Goal: Transaction & Acquisition: Purchase product/service

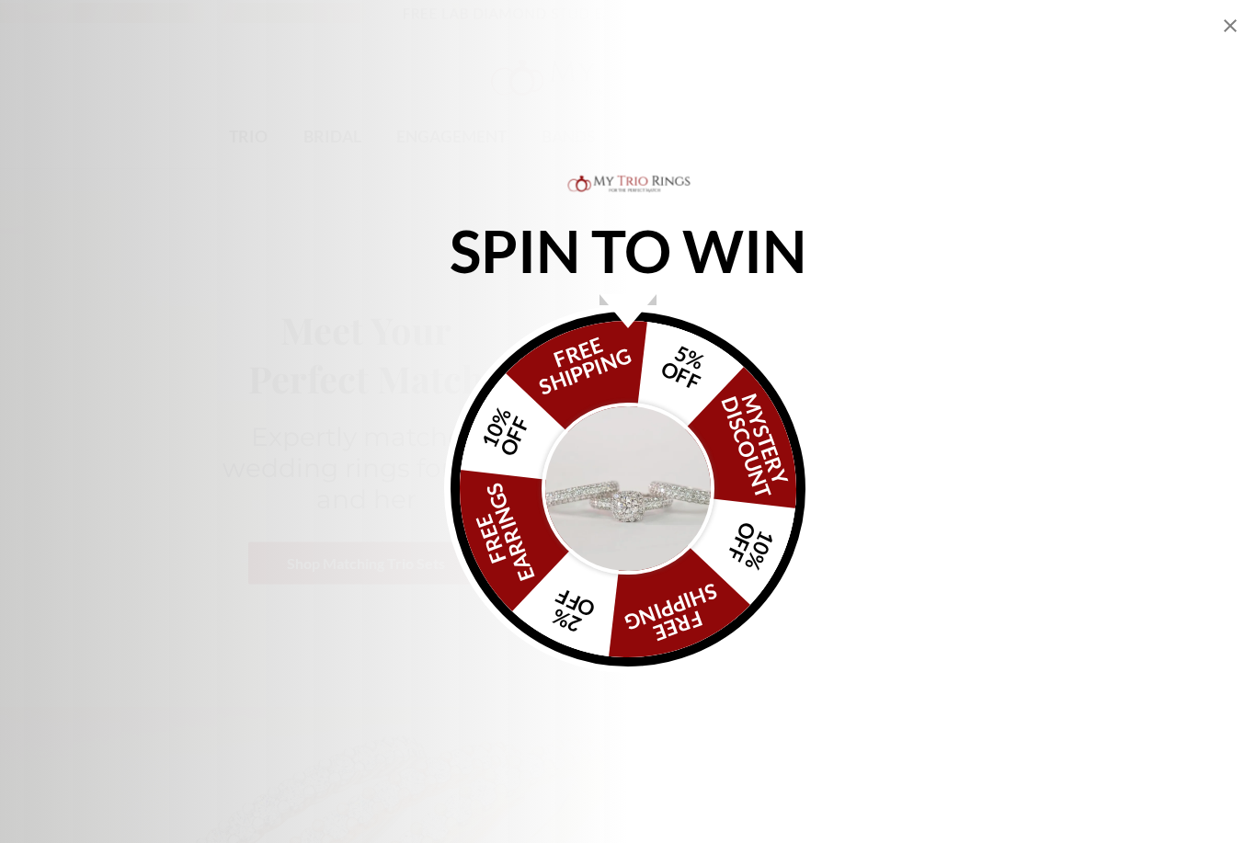
click at [1249, 31] on div "SPIN TO WIN FREE SHIPPING 5% OFF Mystery Discount 10% OFF FREE SHIPPING 2% OFF …" at bounding box center [628, 421] width 1256 height 843
click at [1226, 20] on icon "Close popup" at bounding box center [1230, 26] width 22 height 22
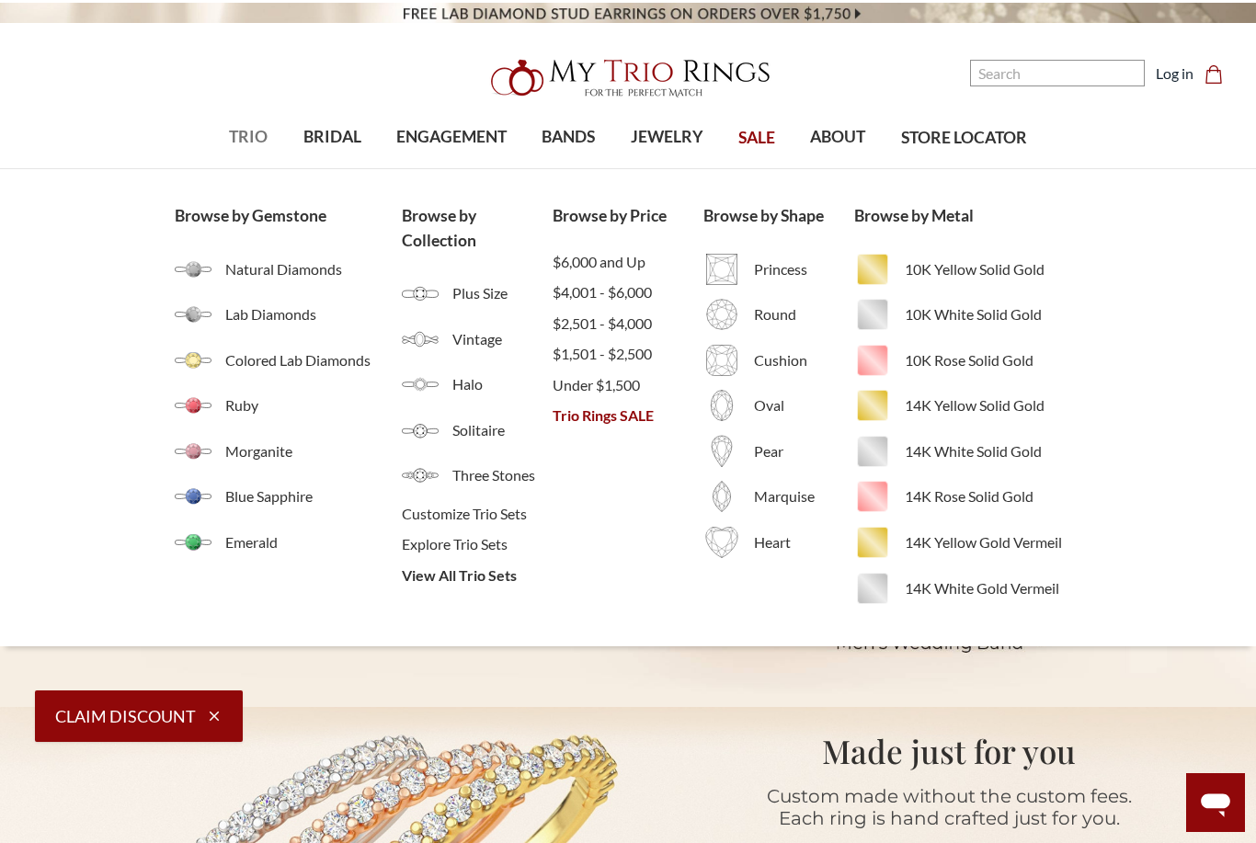
click at [244, 126] on span "TRIO" at bounding box center [248, 137] width 39 height 24
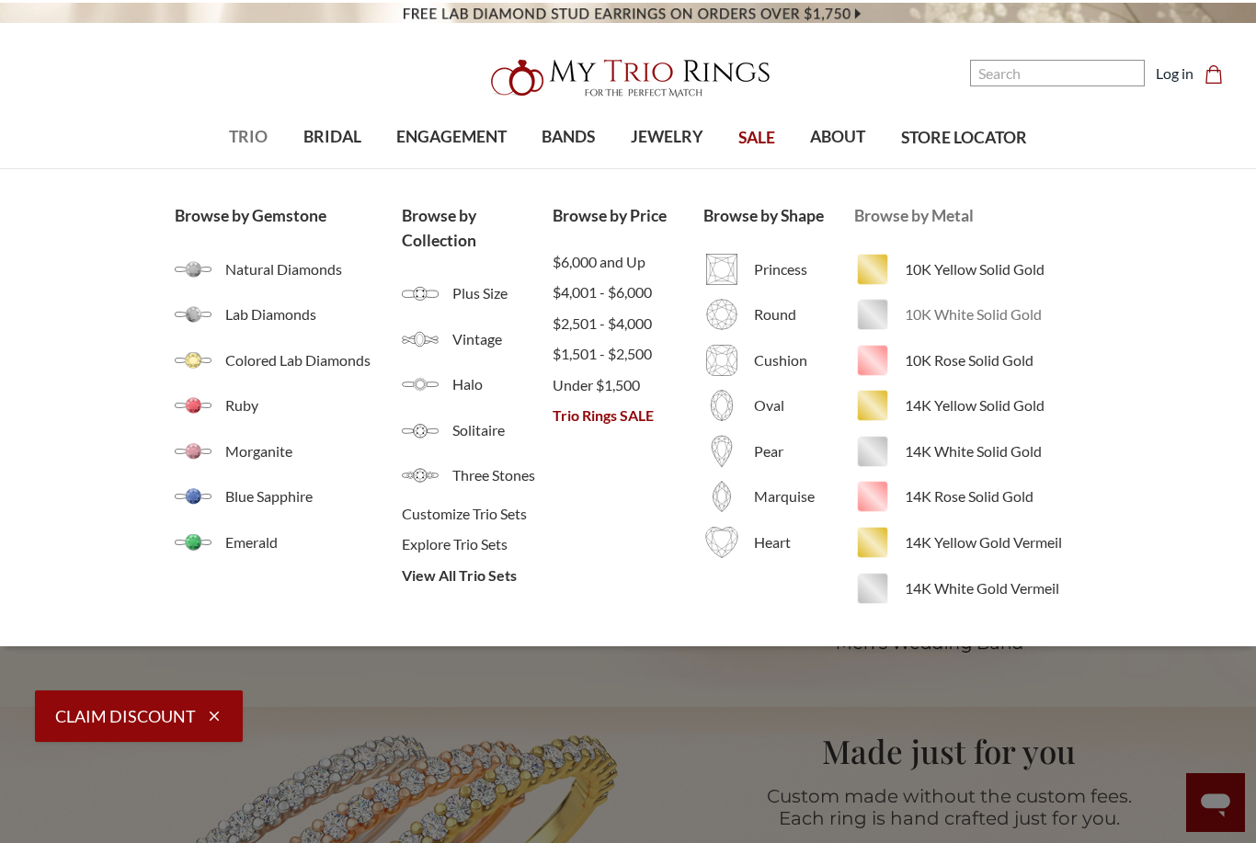
click at [978, 315] on span "10K White Solid Gold" at bounding box center [993, 314] width 176 height 22
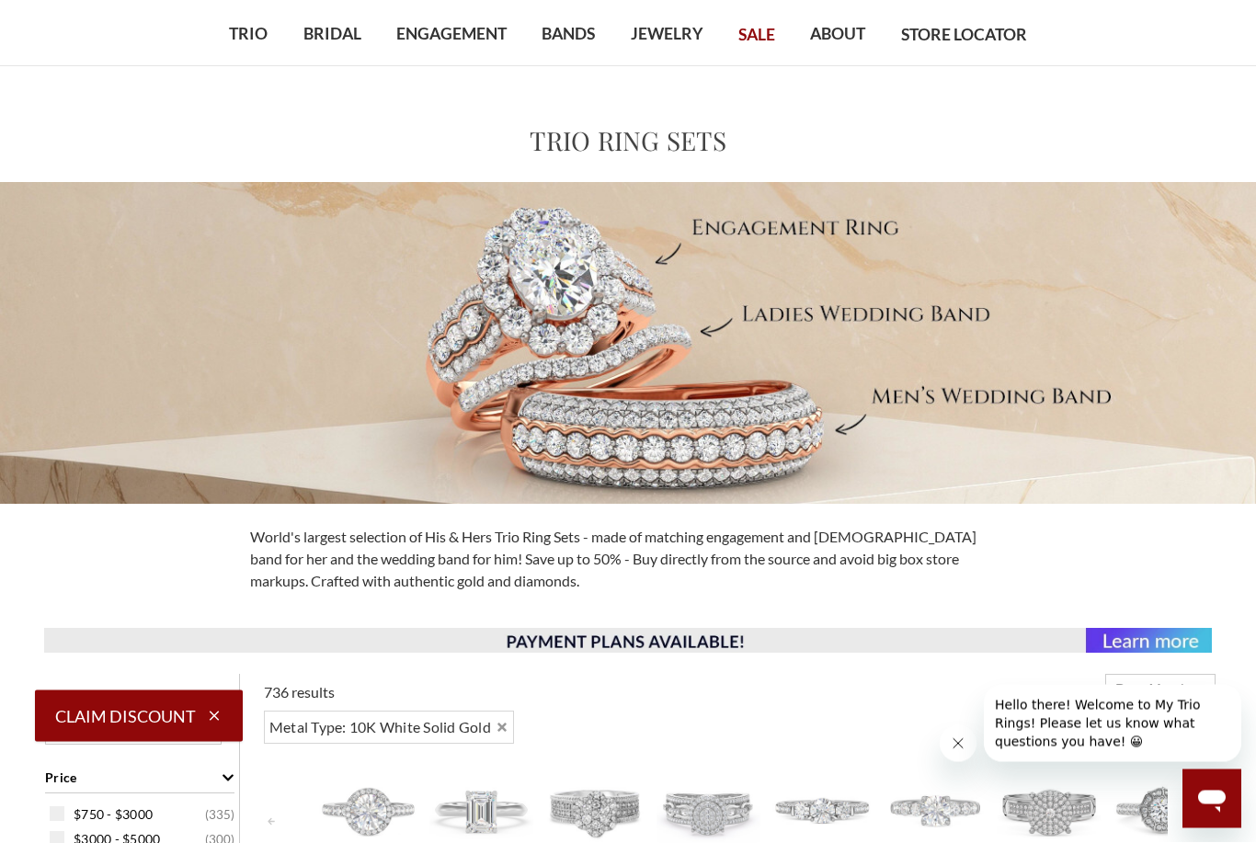
scroll to position [420, 0]
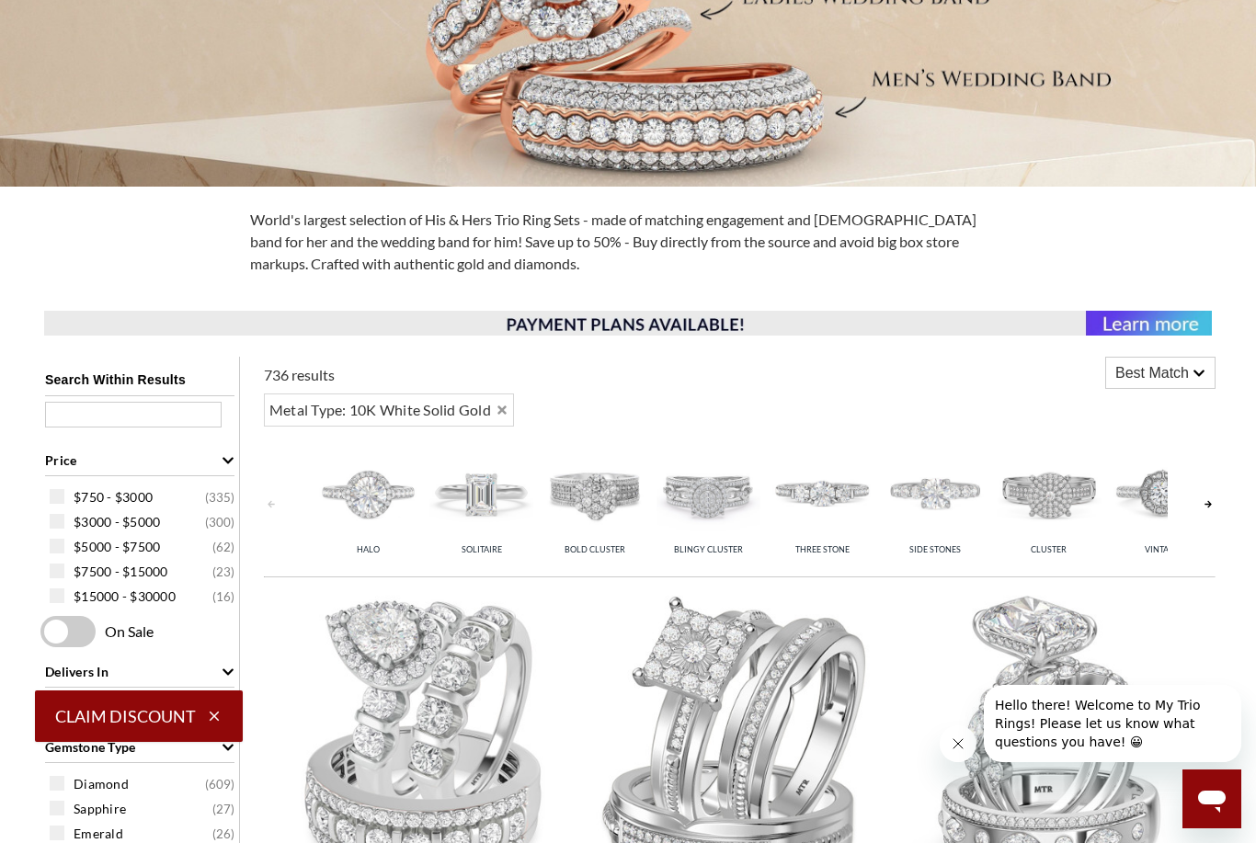
click at [1201, 507] on link at bounding box center [1208, 503] width 15 height 135
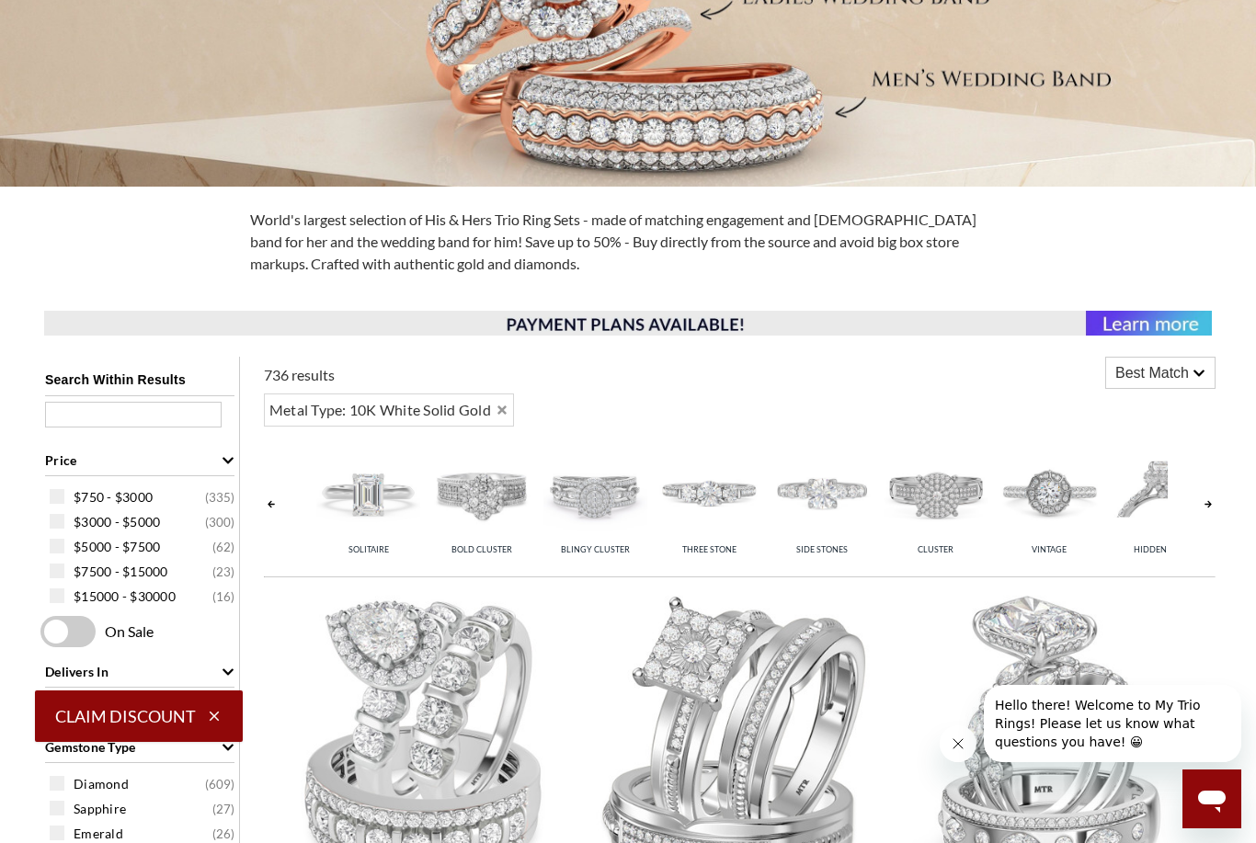
click at [1202, 510] on link at bounding box center [1208, 503] width 15 height 135
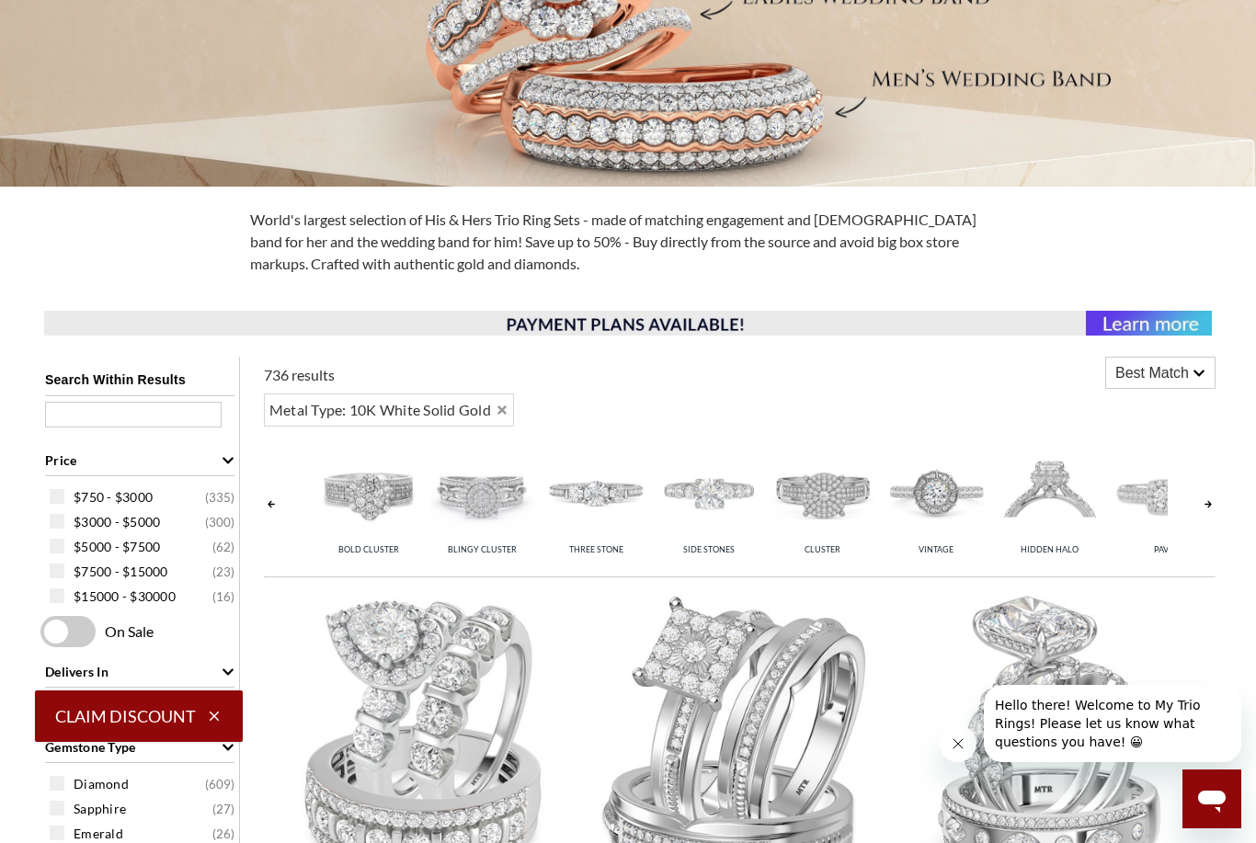
click at [1202, 516] on link at bounding box center [1208, 503] width 15 height 135
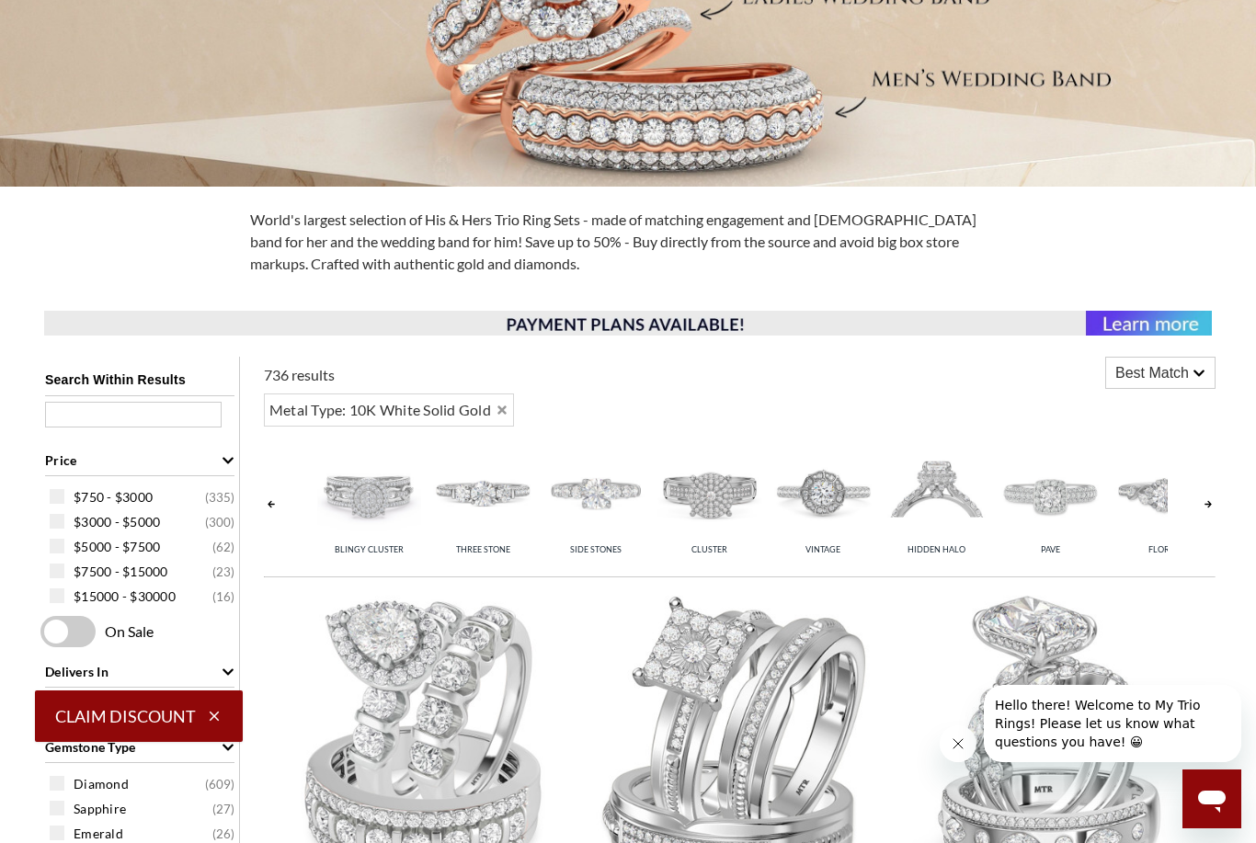
click at [950, 483] on img at bounding box center [936, 492] width 104 height 104
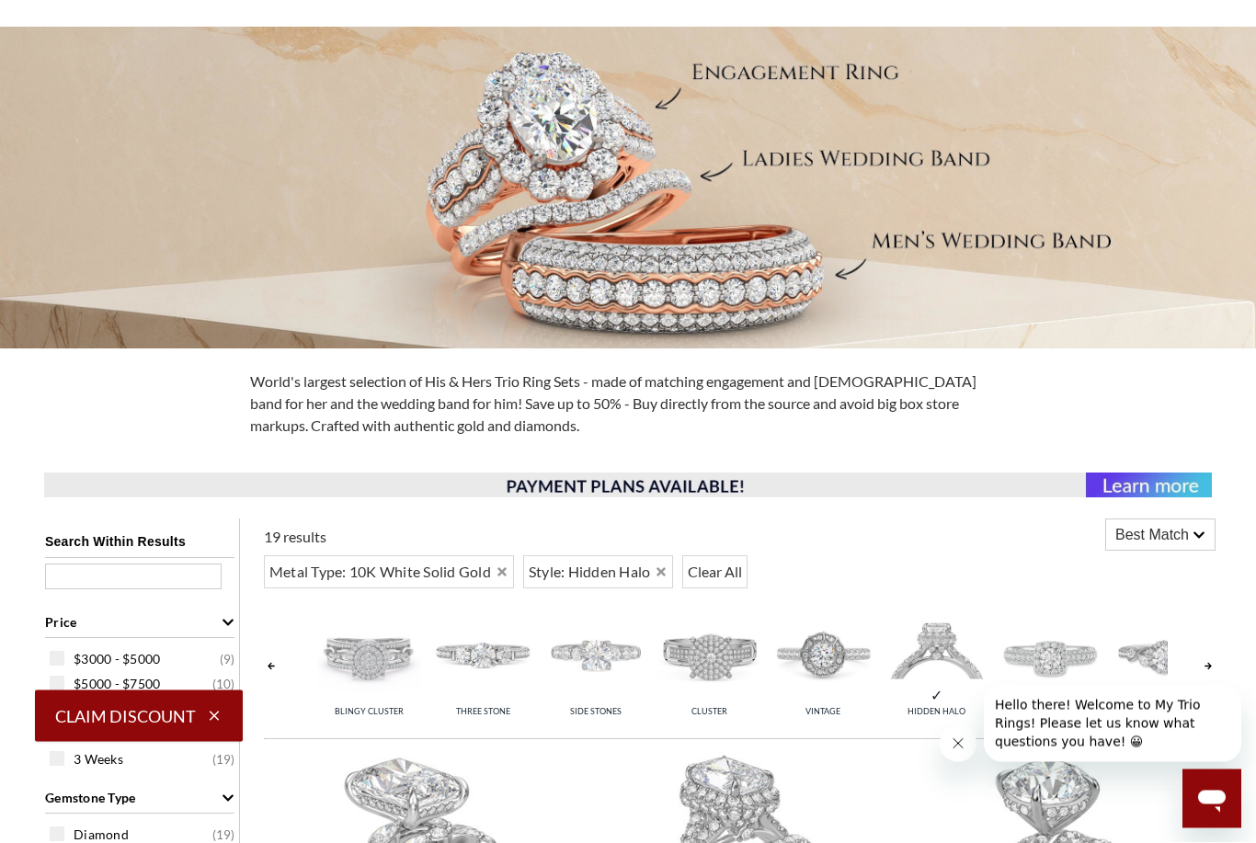
scroll to position [393, 0]
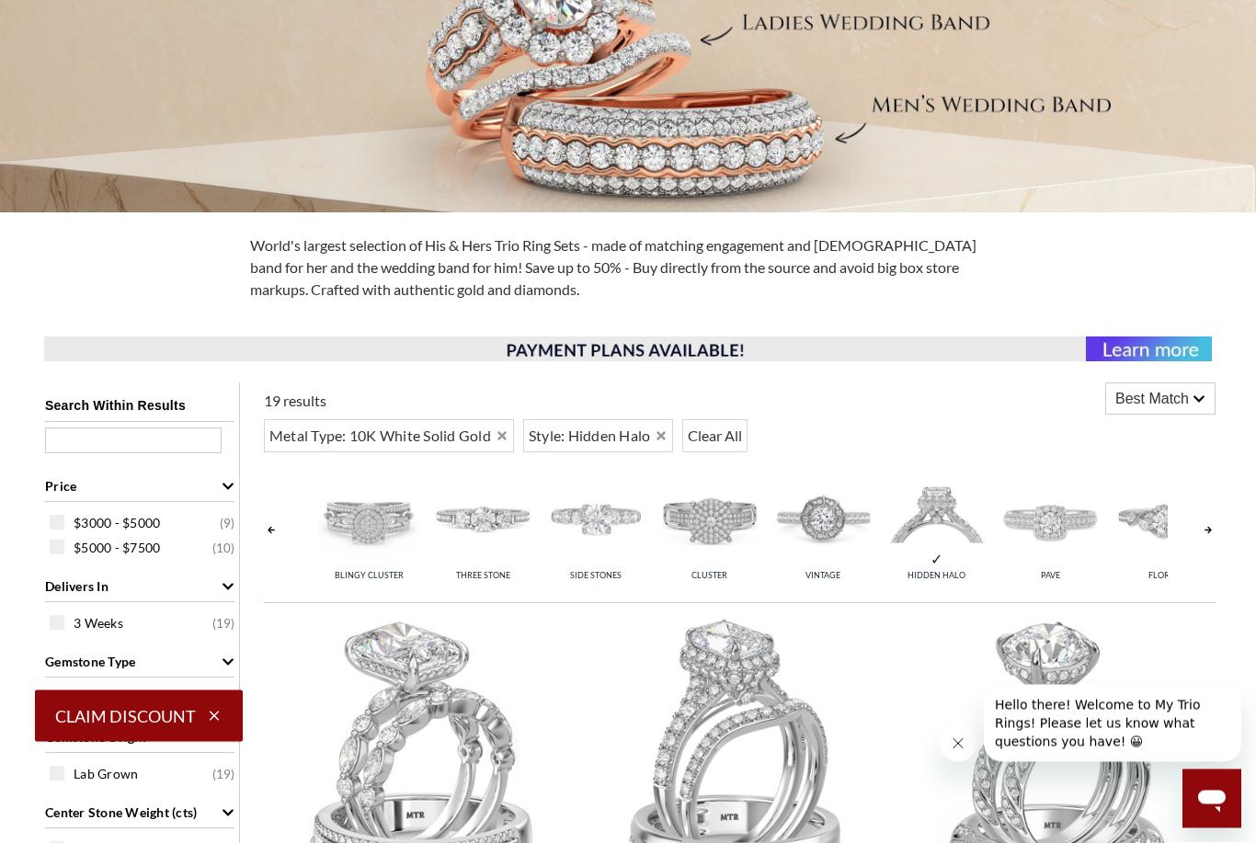
click at [1056, 519] on img at bounding box center [1050, 519] width 104 height 104
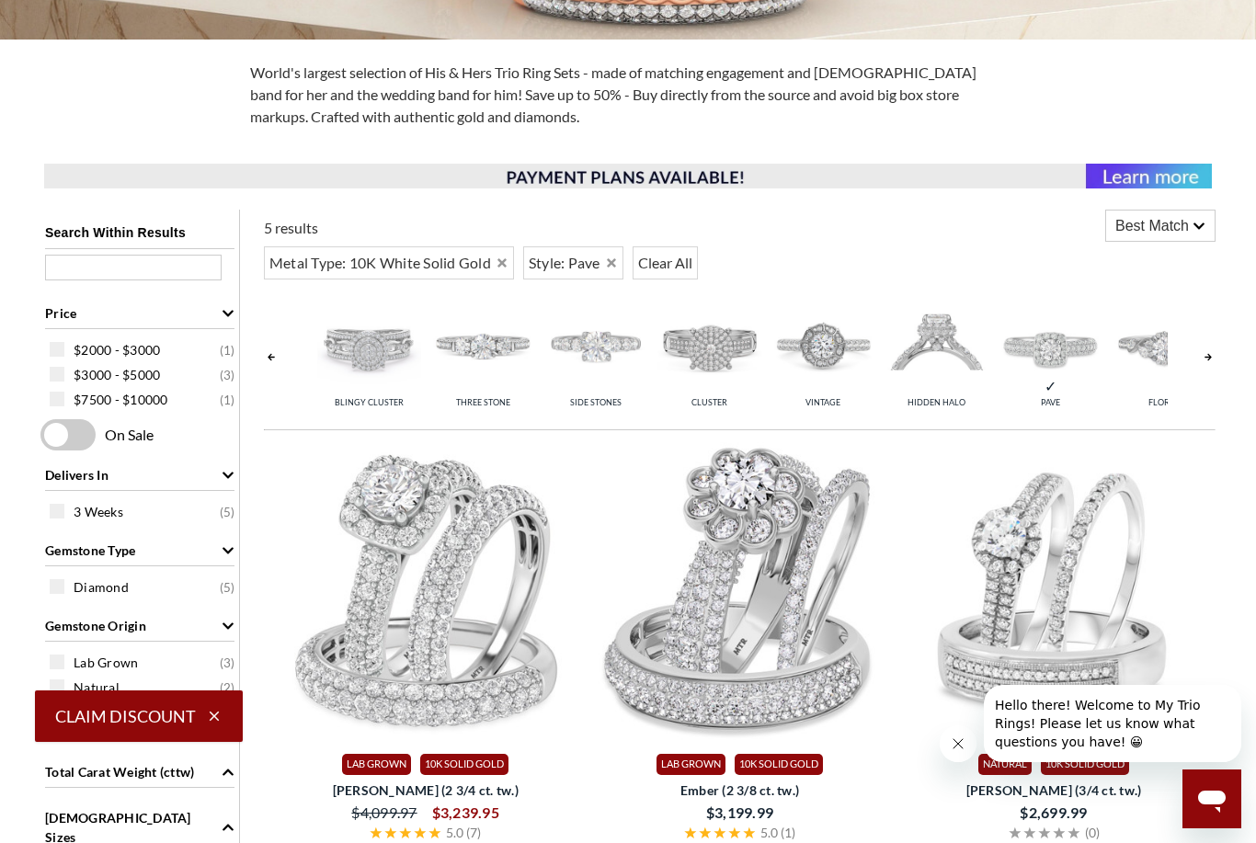
scroll to position [566, 0]
click at [1209, 352] on link at bounding box center [1208, 357] width 15 height 135
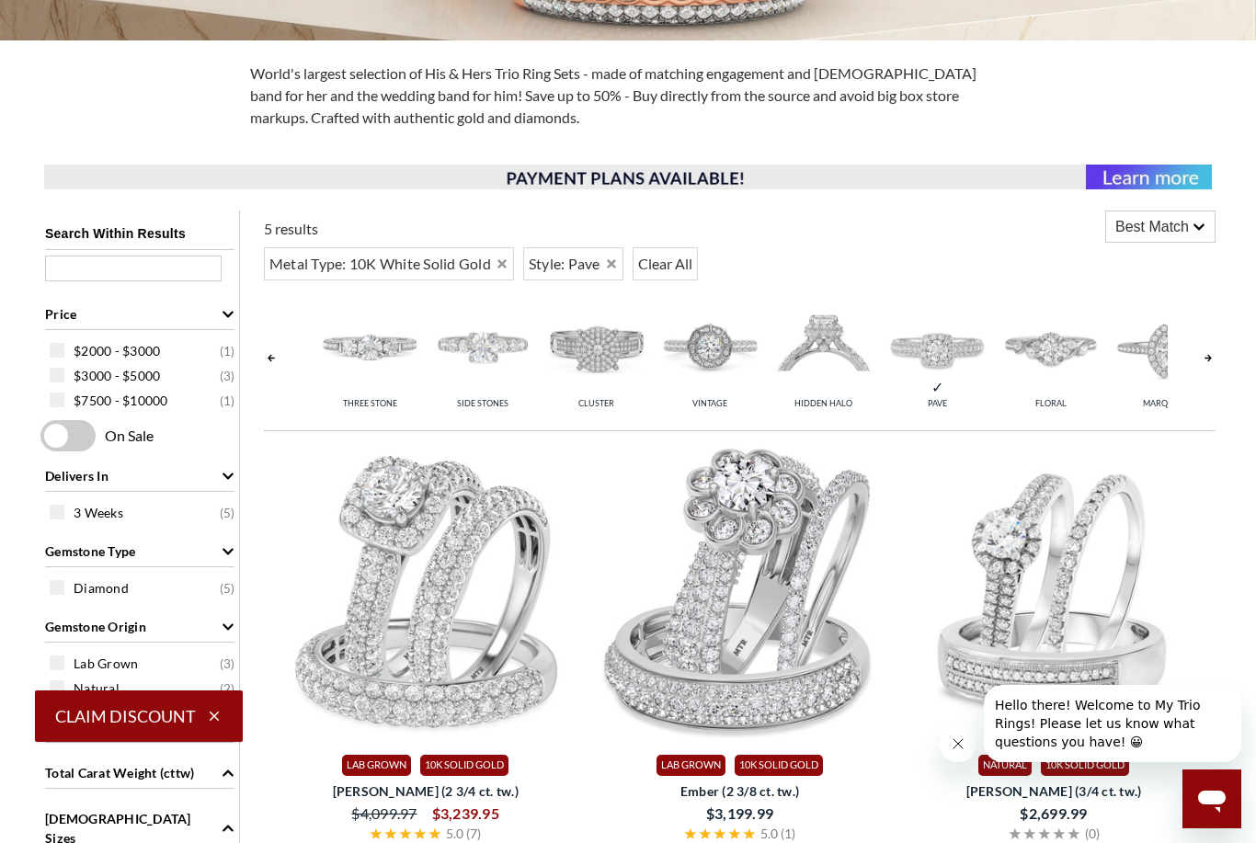
click at [1212, 354] on link at bounding box center [1208, 357] width 15 height 135
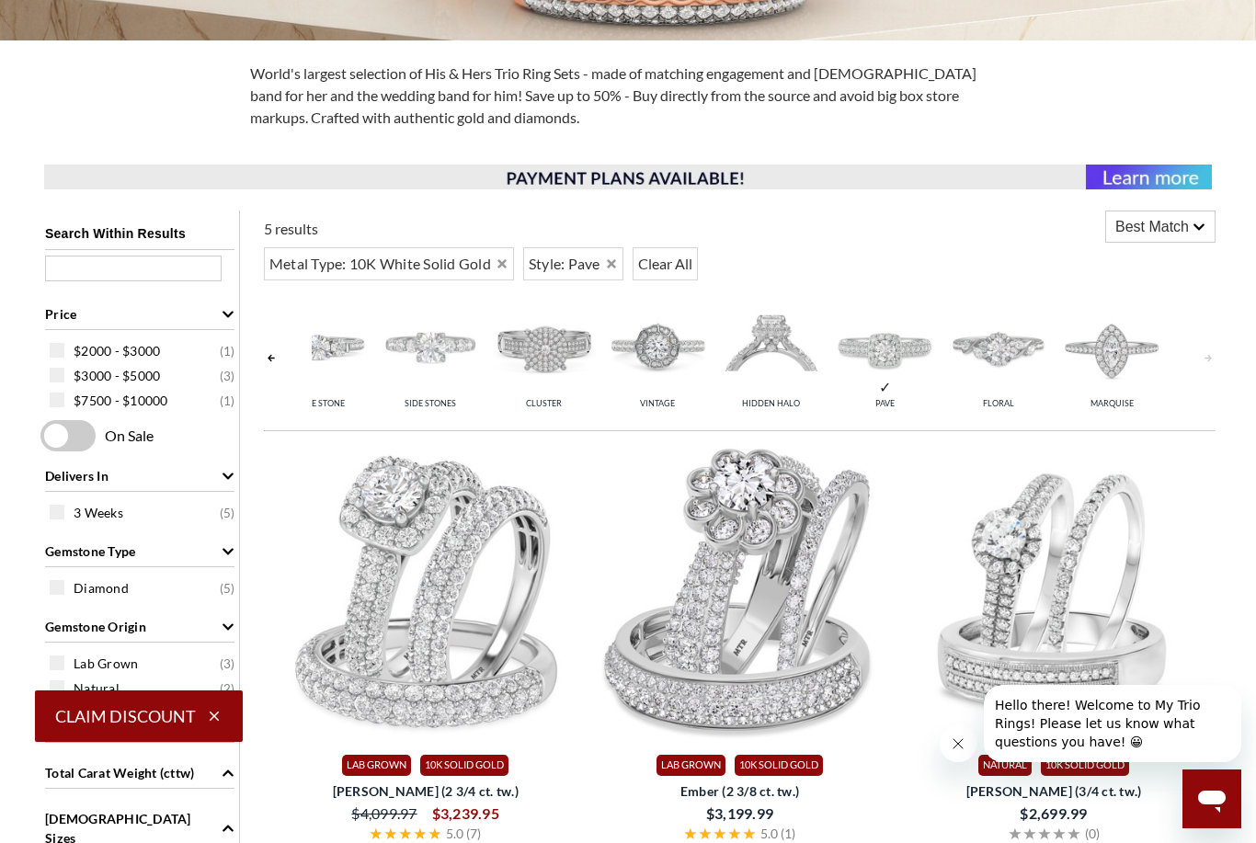
click at [1214, 349] on link at bounding box center [1208, 357] width 15 height 135
click at [1213, 348] on link at bounding box center [1208, 357] width 15 height 135
click at [1210, 353] on link at bounding box center [1208, 357] width 15 height 135
click at [1203, 354] on link at bounding box center [1208, 357] width 15 height 135
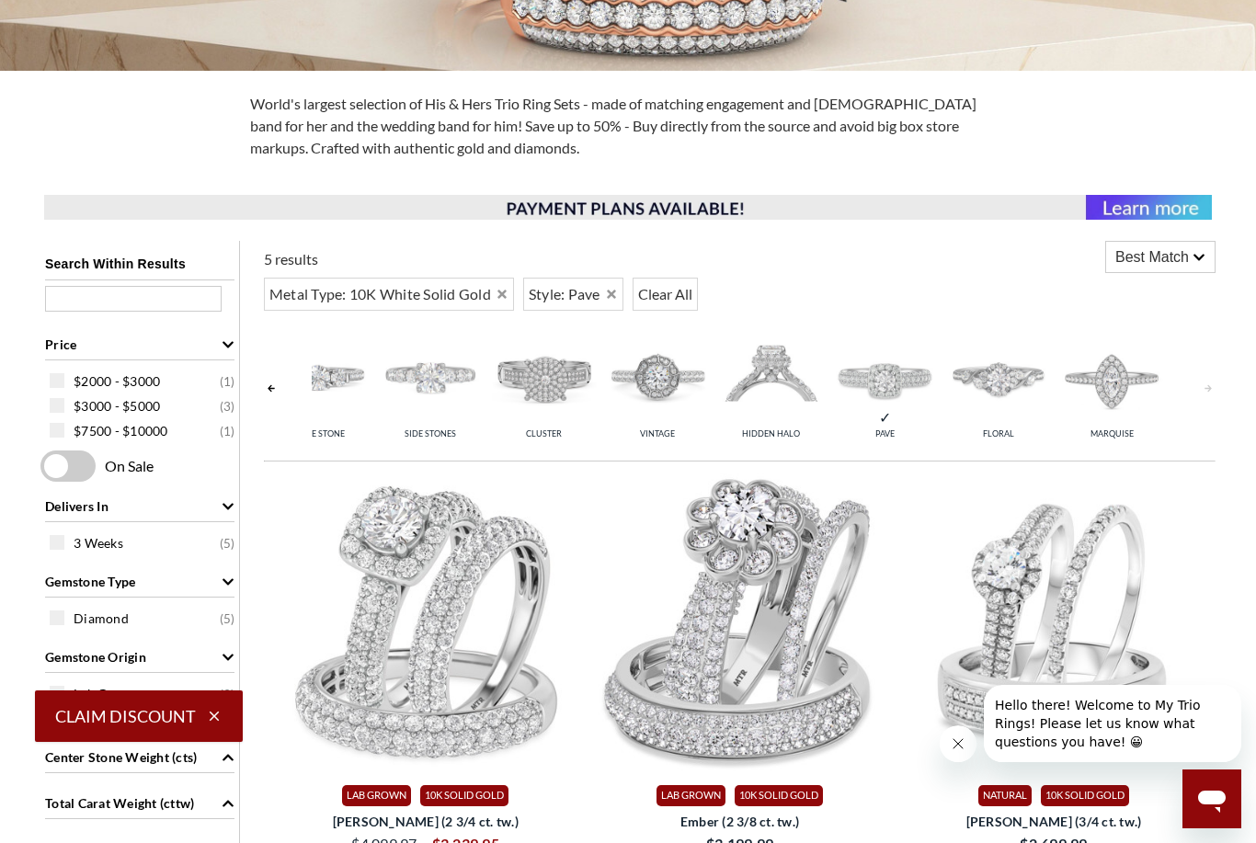
scroll to position [485, 0]
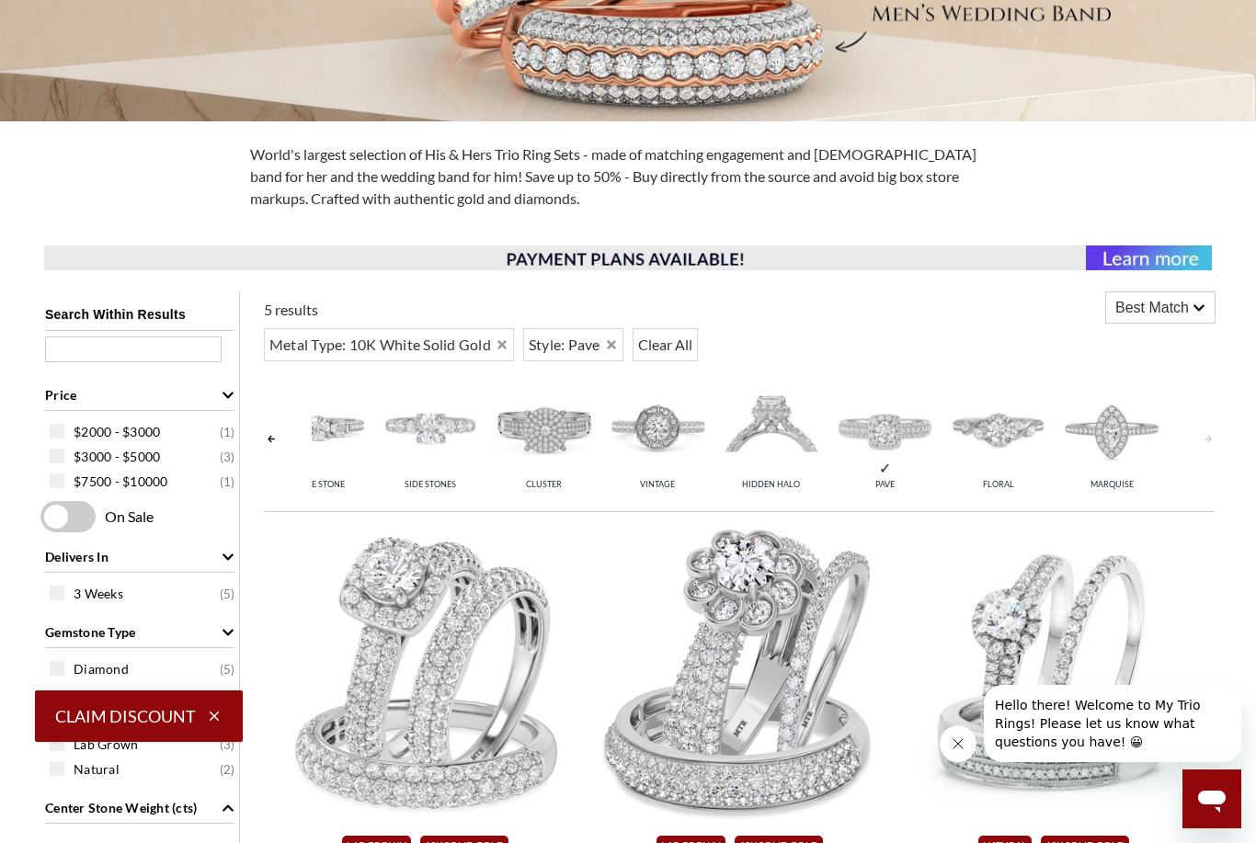
click at [444, 444] on img at bounding box center [431, 427] width 104 height 104
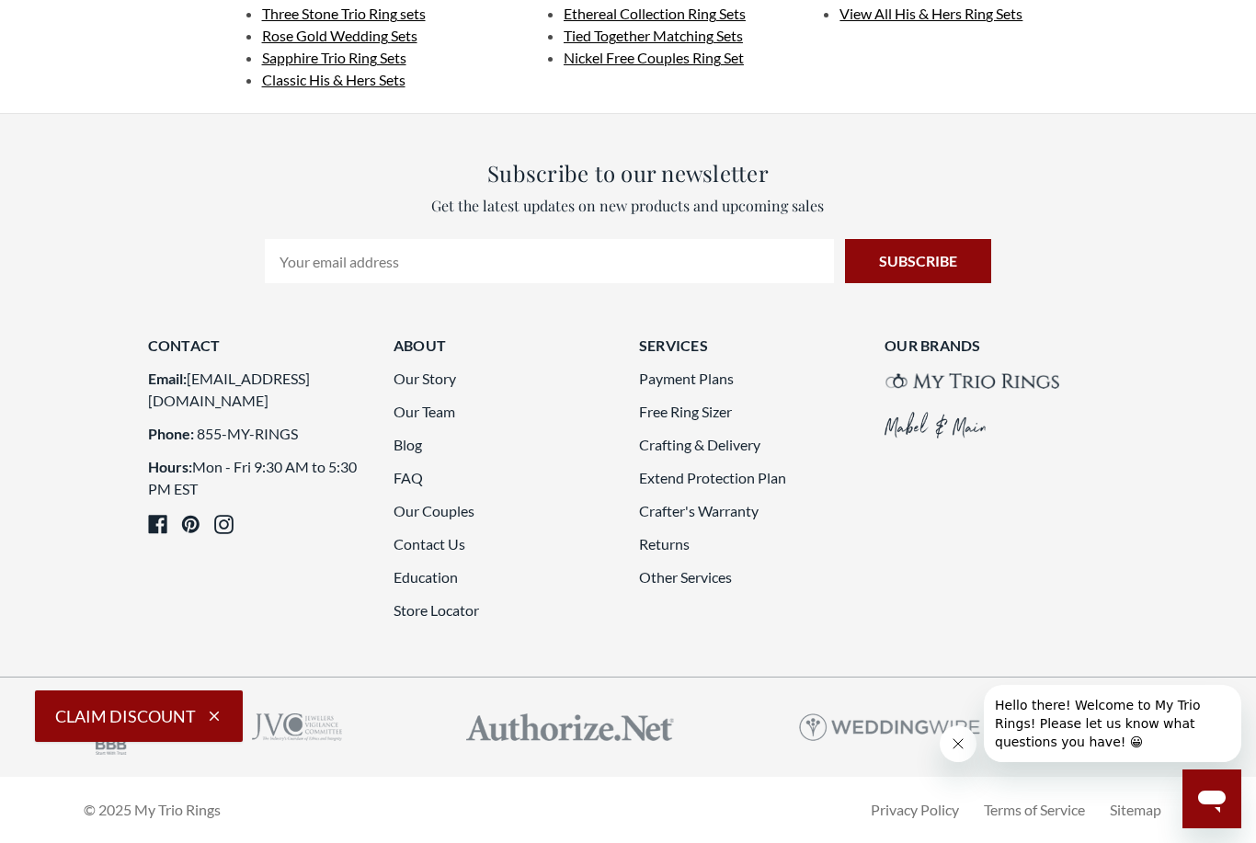
scroll to position [5104, 0]
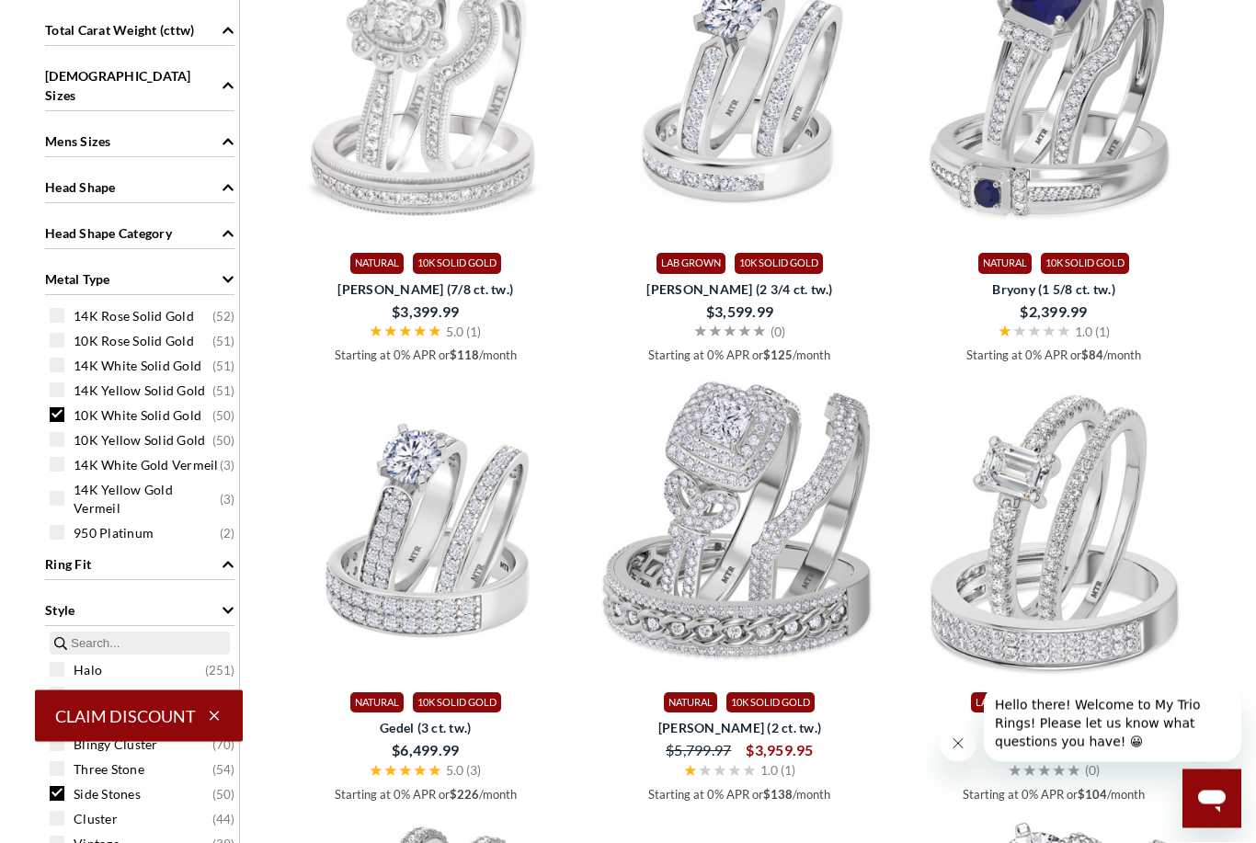
scroll to position [1687, 0]
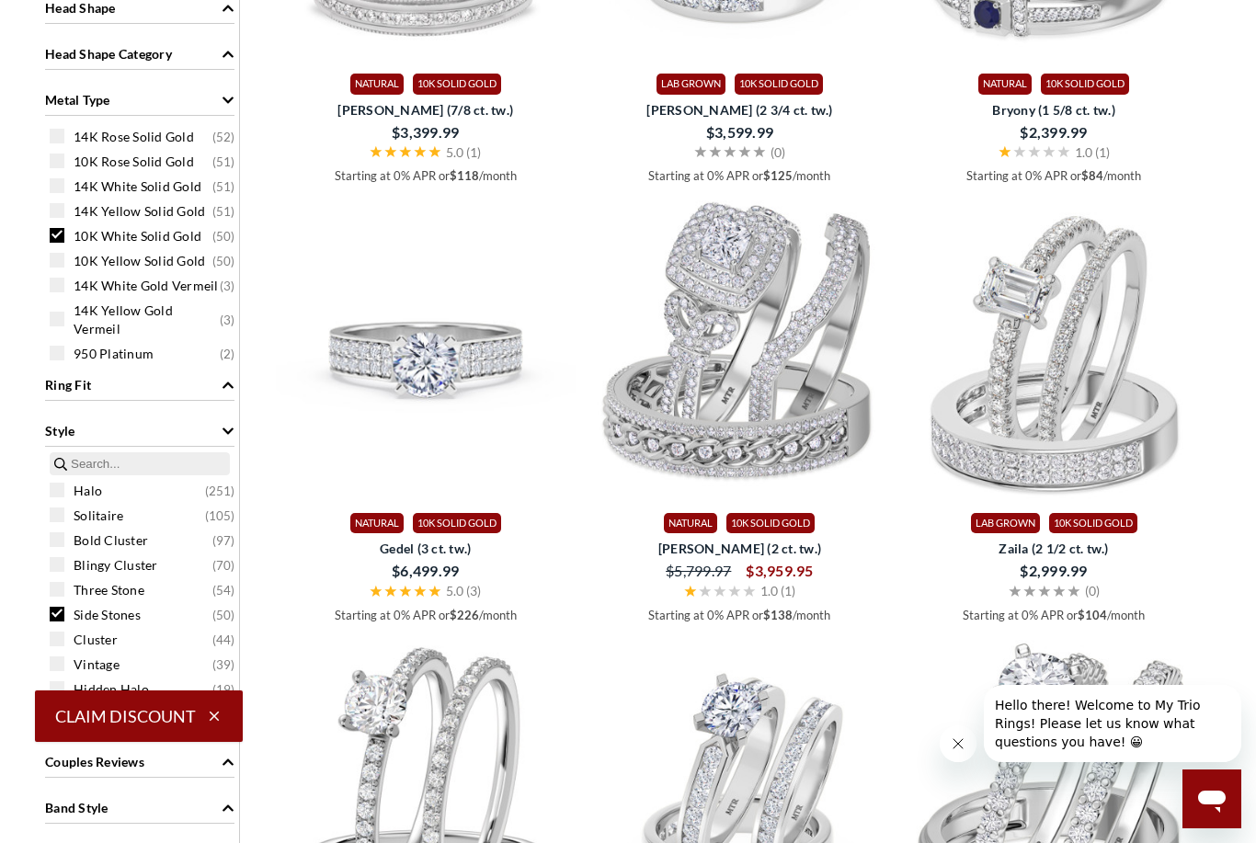
click at [475, 360] on img at bounding box center [426, 350] width 300 height 300
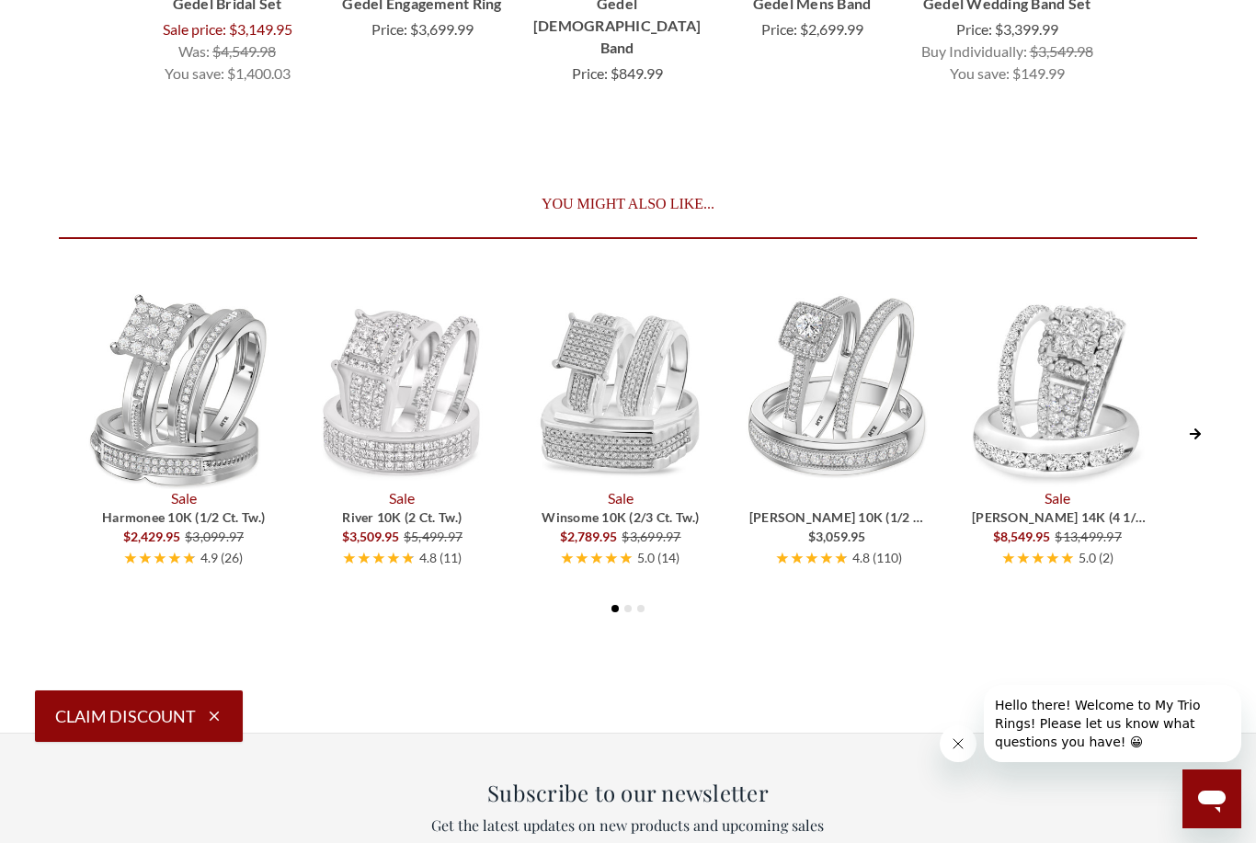
scroll to position [6941, 0]
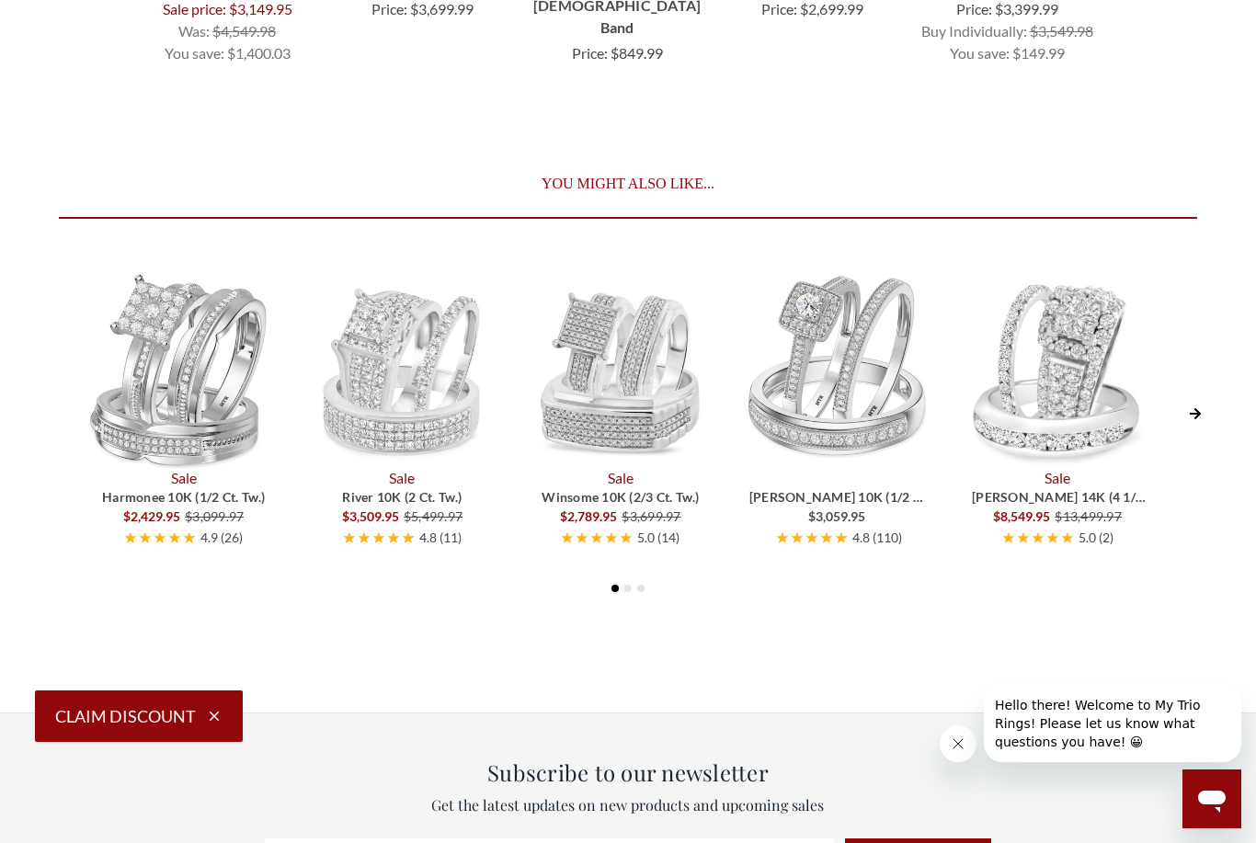
click at [394, 449] on img at bounding box center [401, 369] width 200 height 200
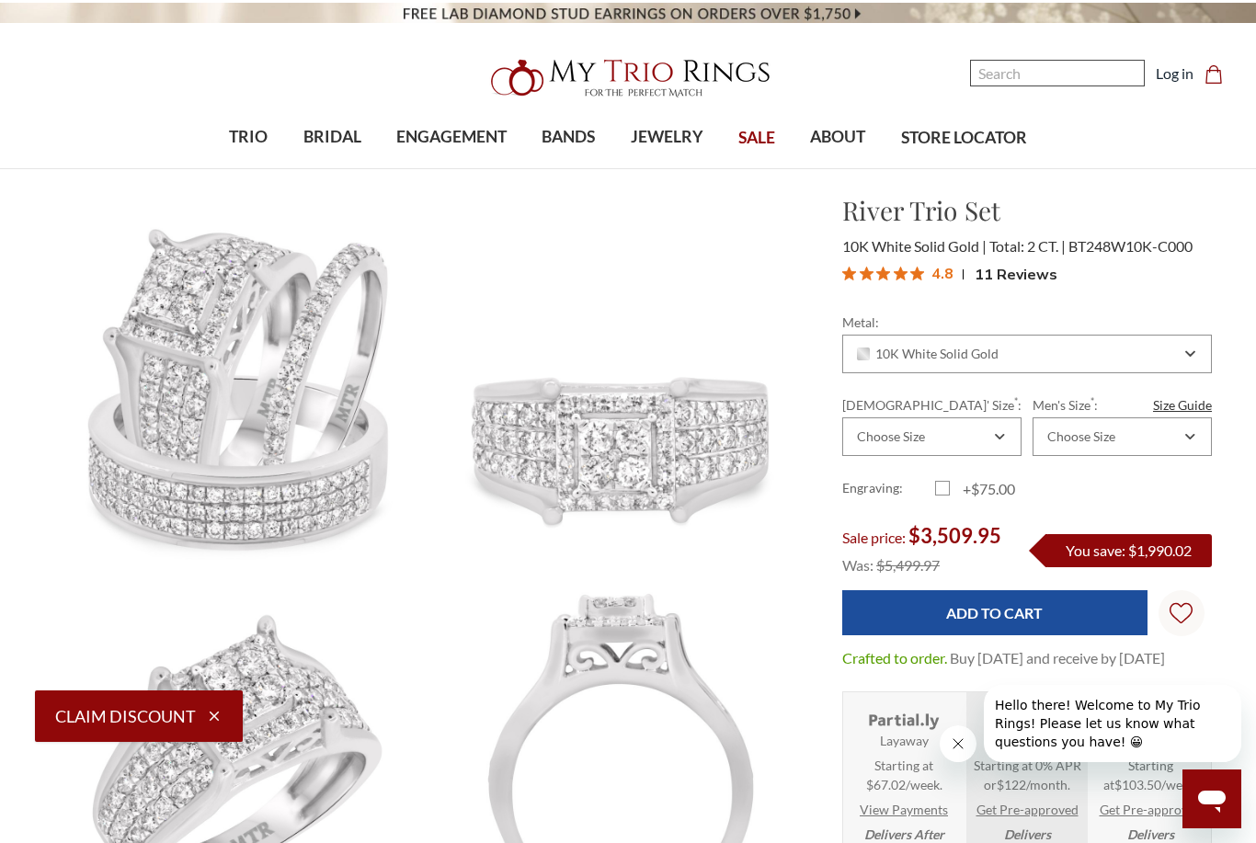
click at [1063, 73] on input "Search" at bounding box center [1057, 73] width 175 height 27
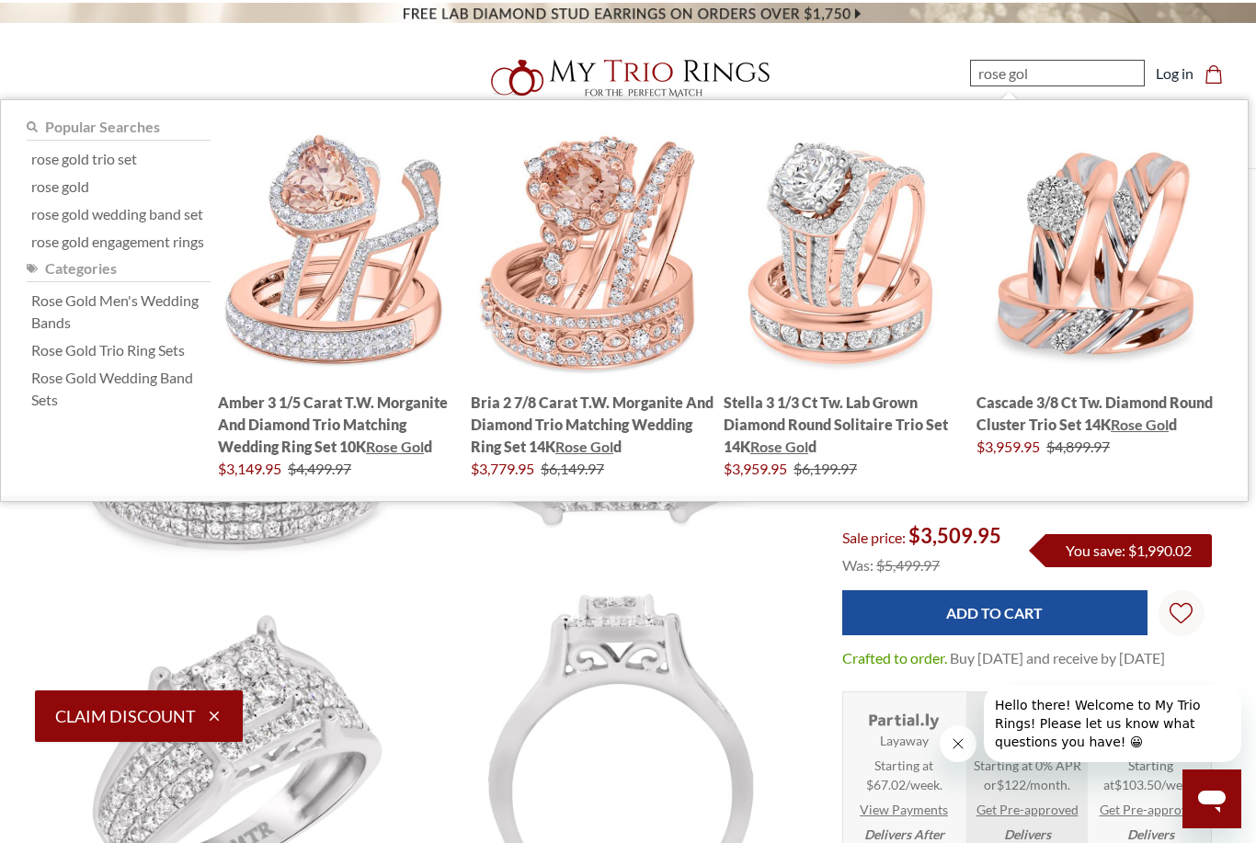
type input "rose gold"
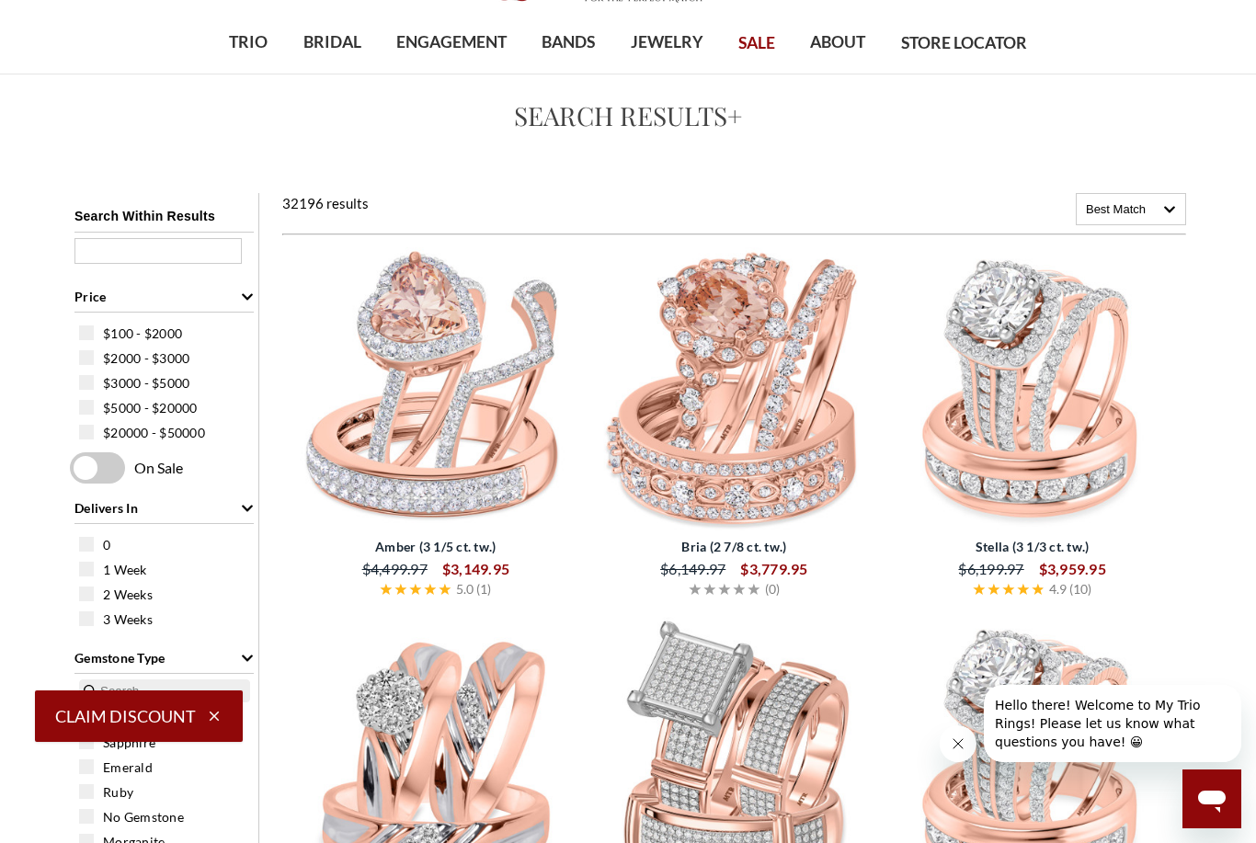
scroll to position [93, 0]
click at [87, 345] on div "$100 - $2000" at bounding box center [168, 335] width 179 height 20
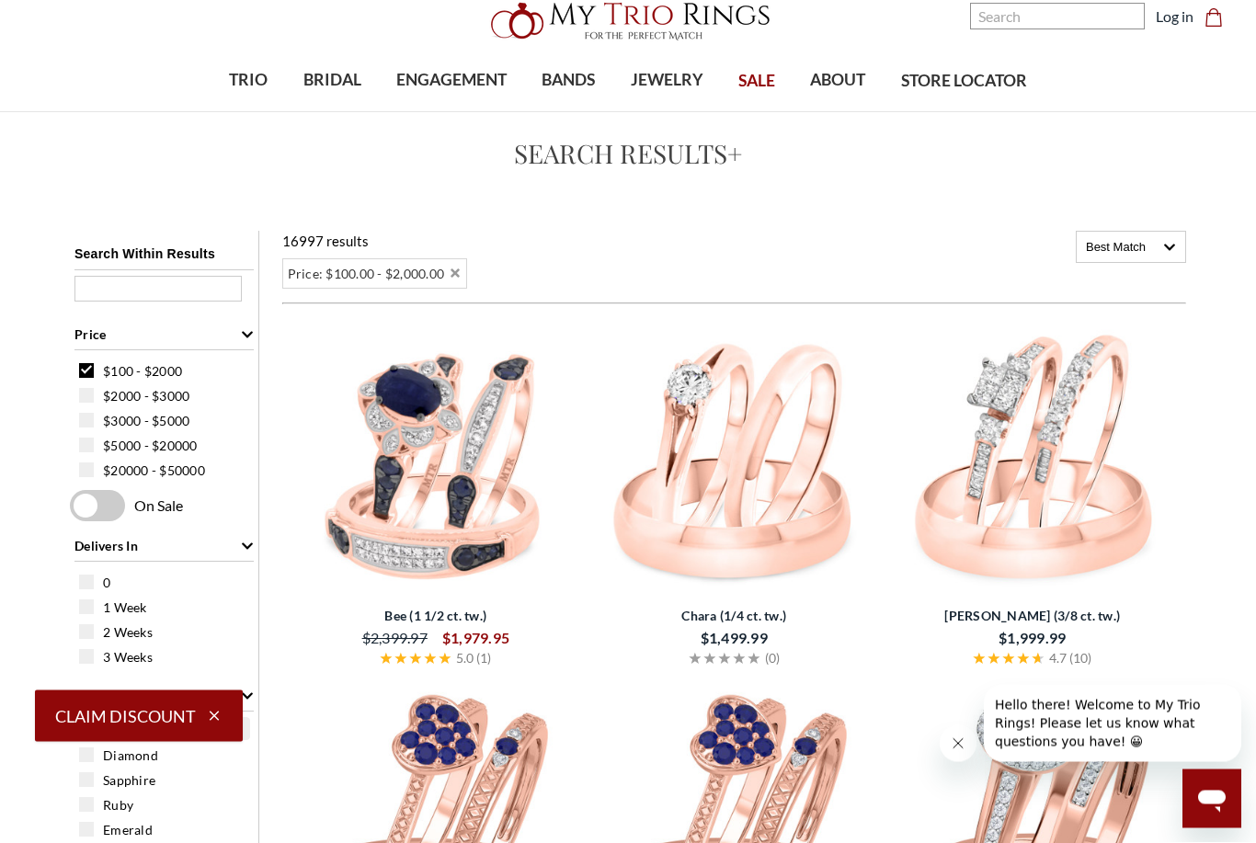
scroll to position [59, 0]
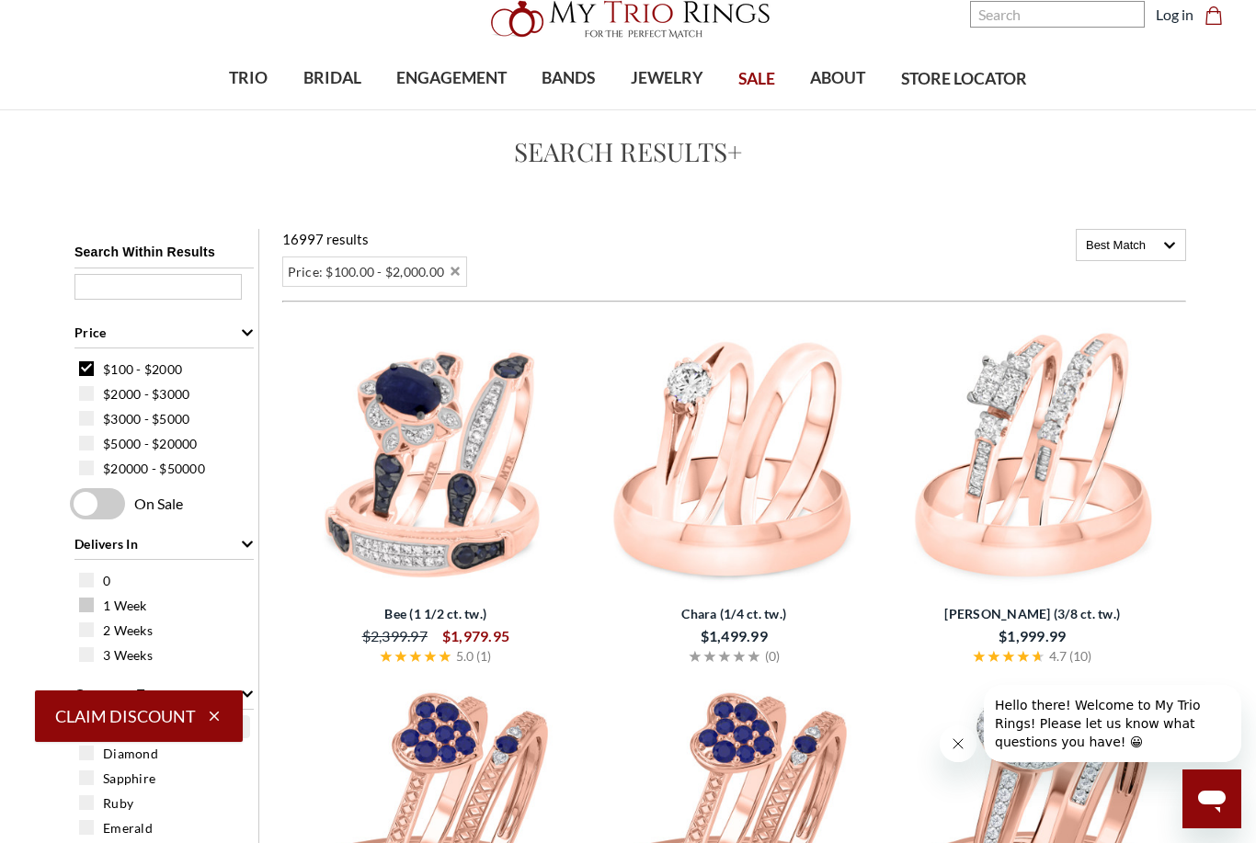
click at [89, 602] on span at bounding box center [86, 605] width 15 height 15
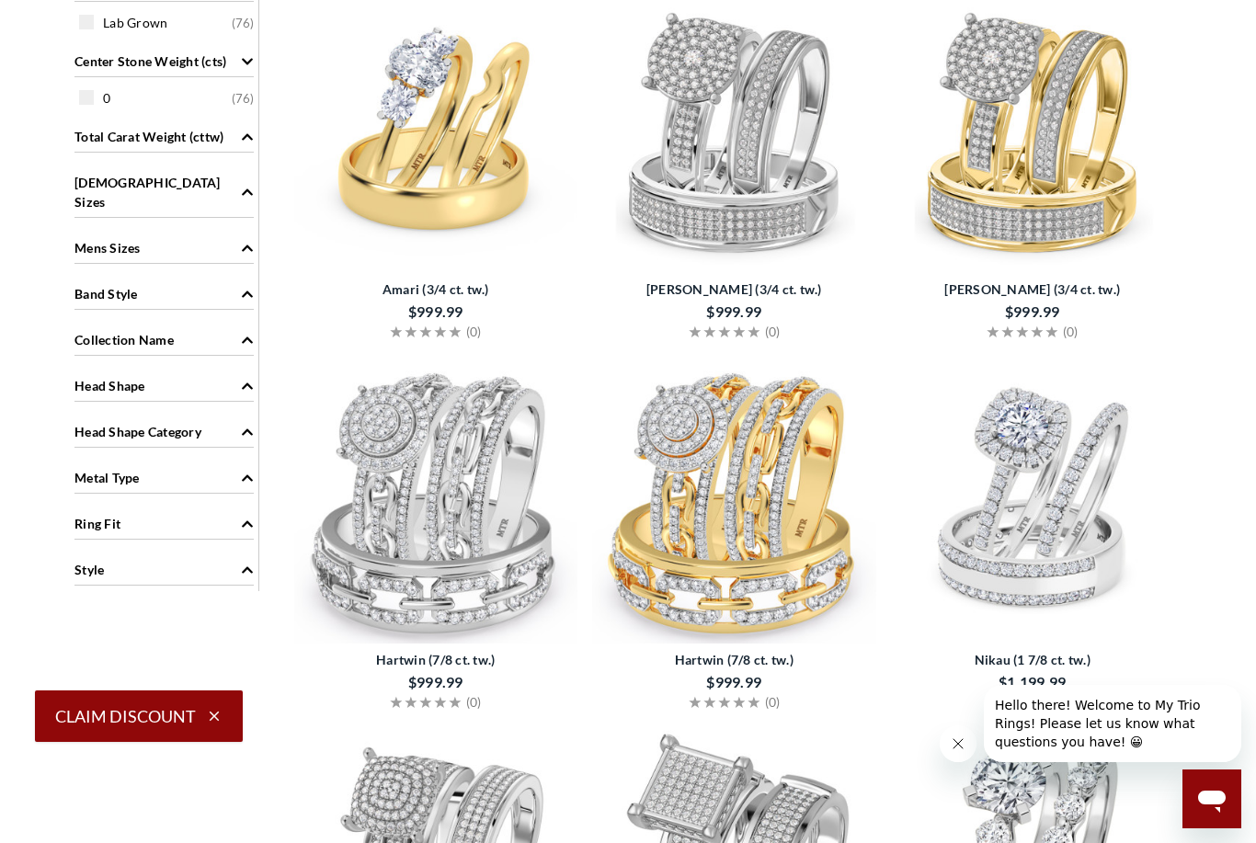
scroll to position [709, 0]
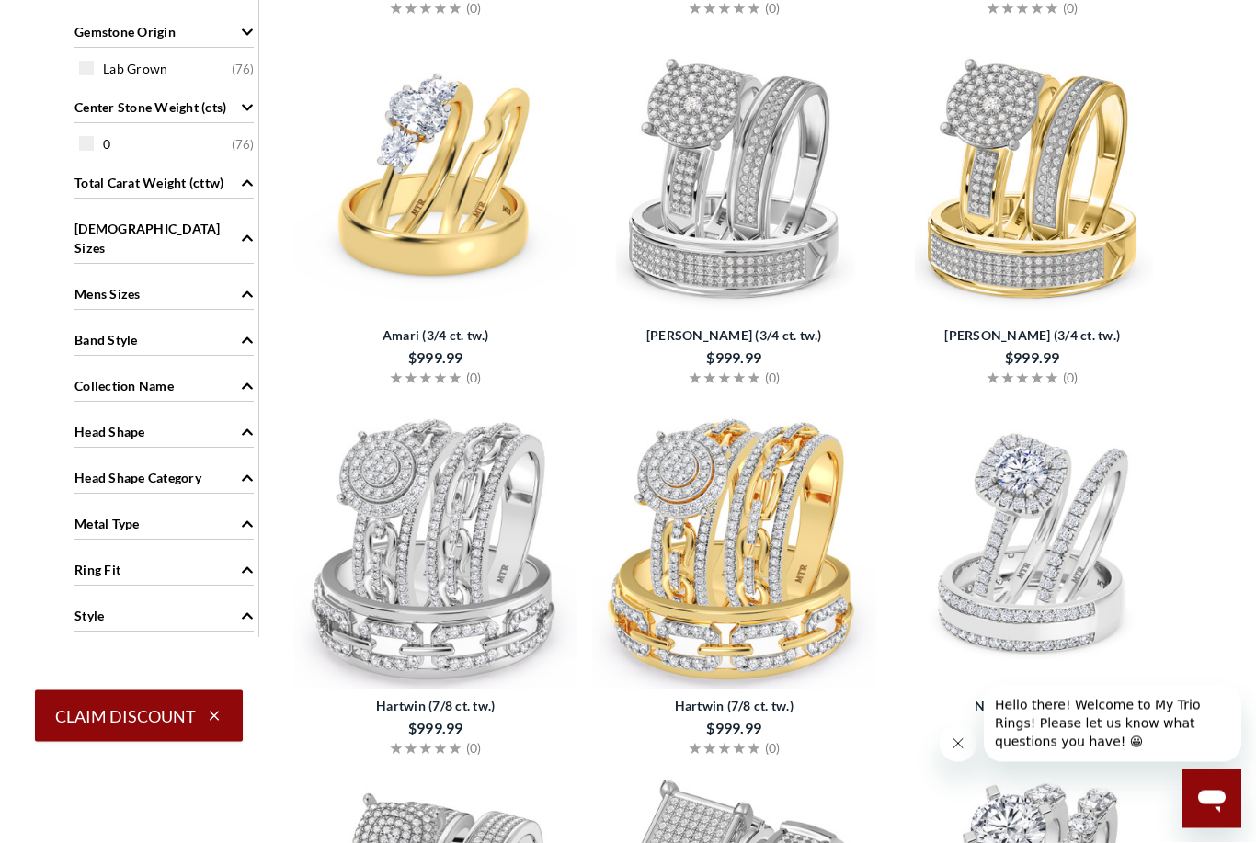
click at [108, 469] on span "Head Shape Category" at bounding box center [137, 478] width 127 height 19
click at [92, 531] on span at bounding box center [86, 538] width 15 height 15
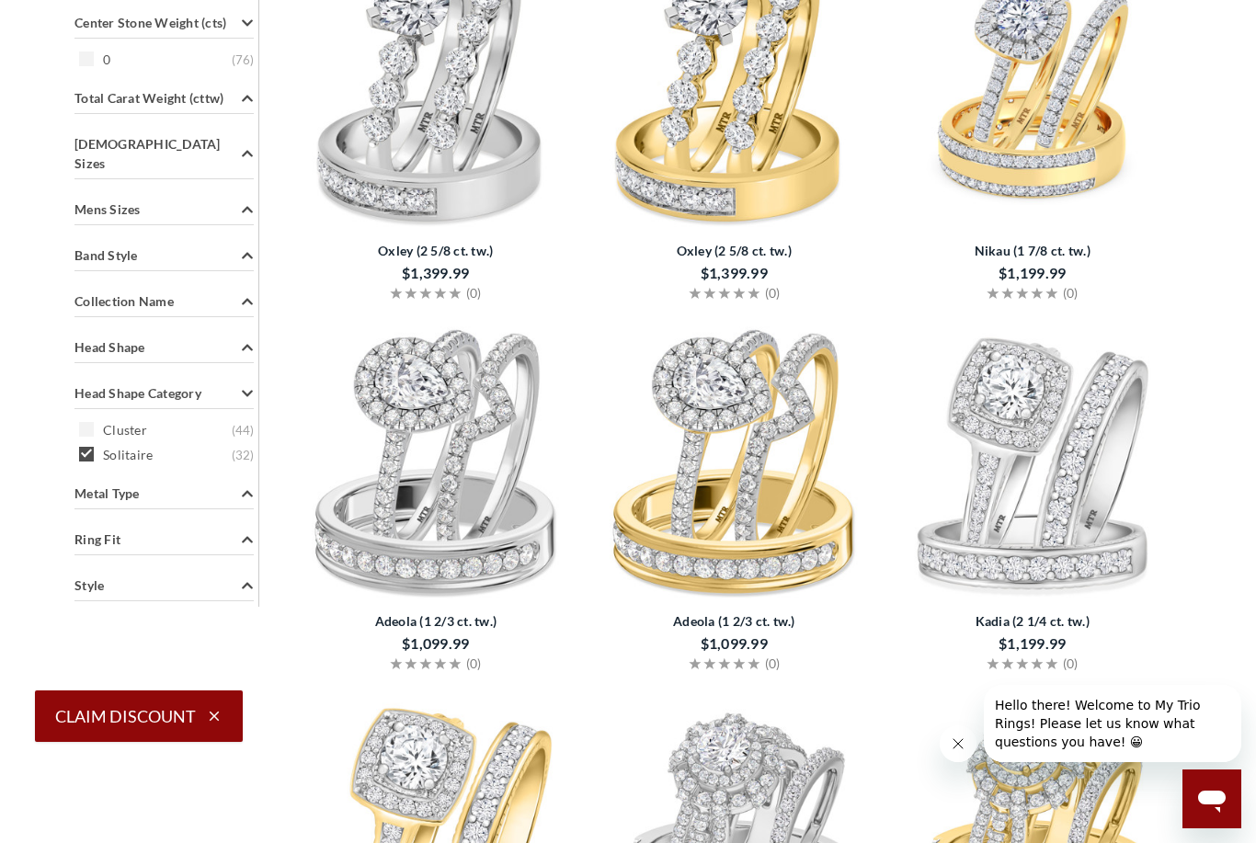
scroll to position [767, 0]
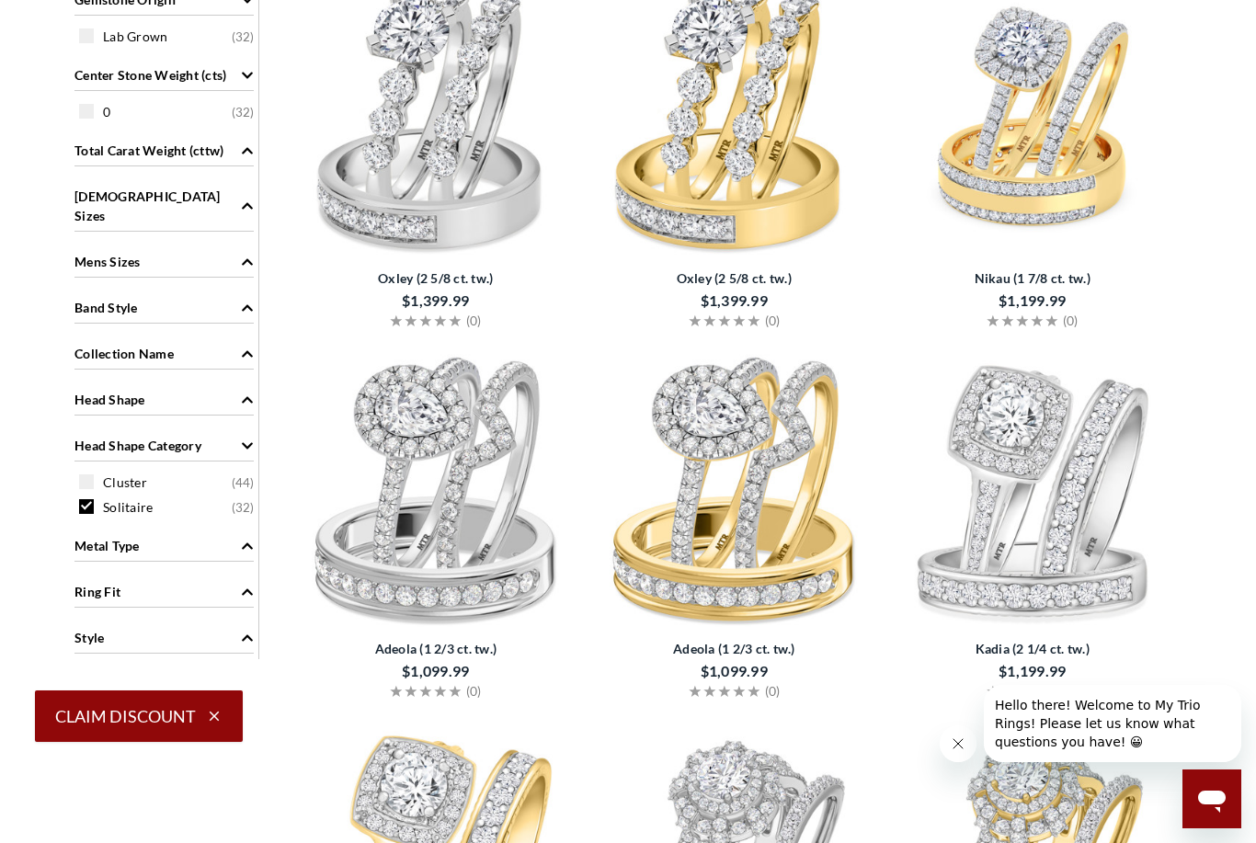
click at [123, 396] on div "Head Shape" at bounding box center [163, 398] width 179 height 35
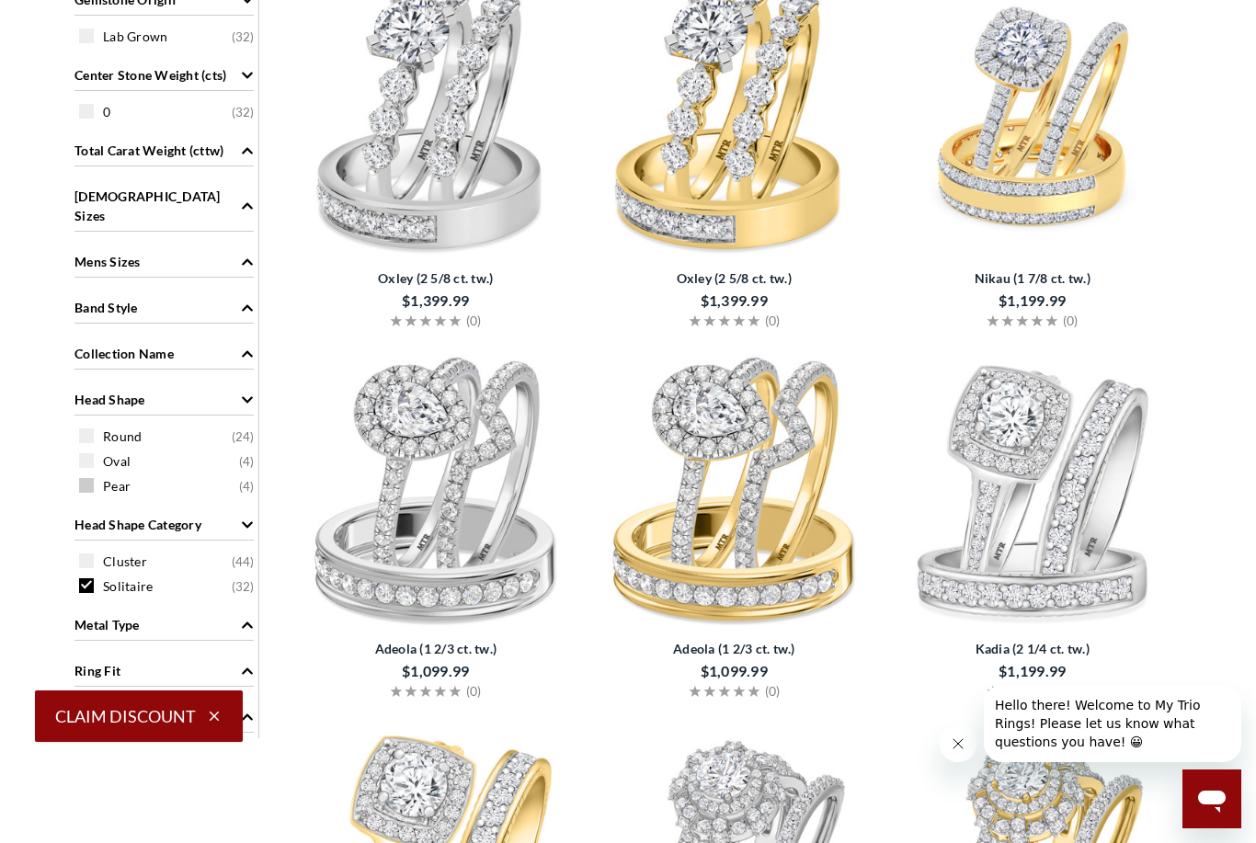
click at [81, 478] on span at bounding box center [86, 485] width 15 height 15
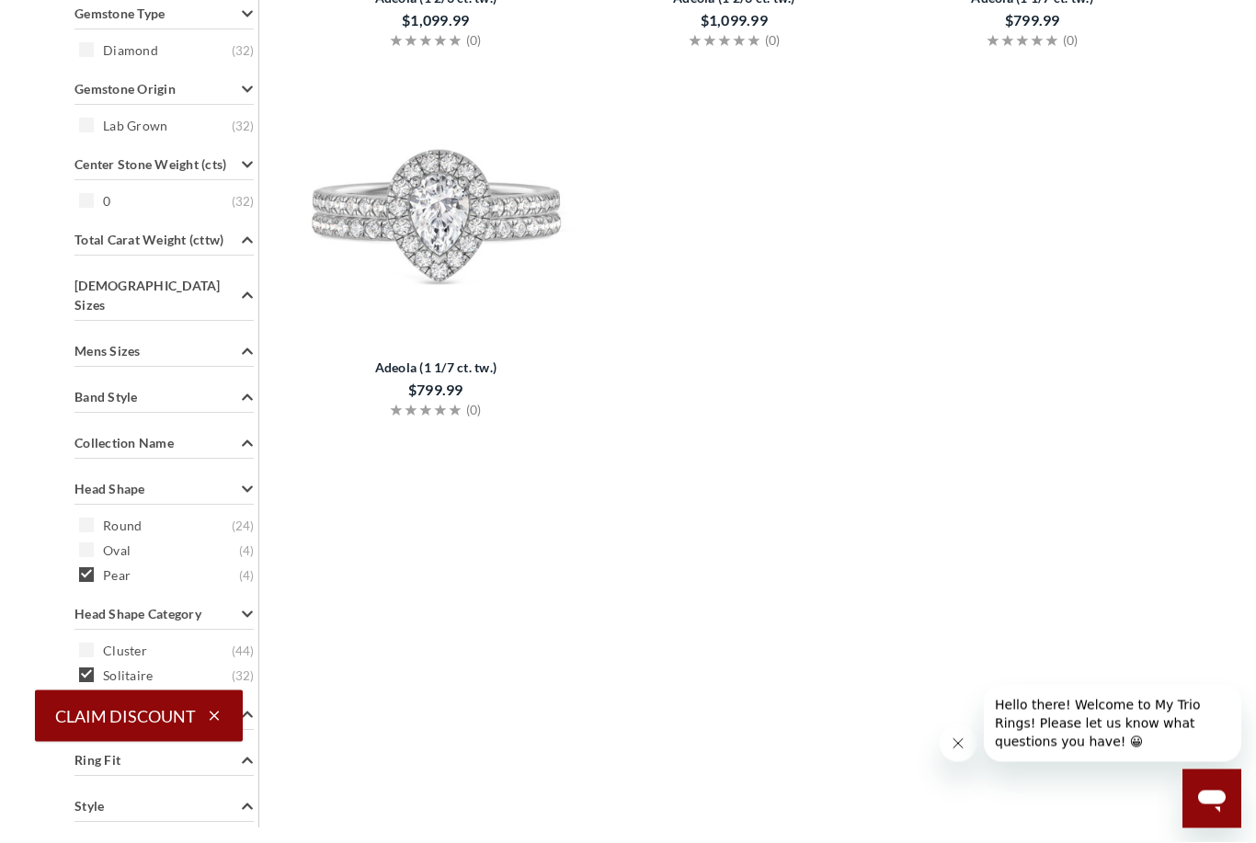
scroll to position [678, 0]
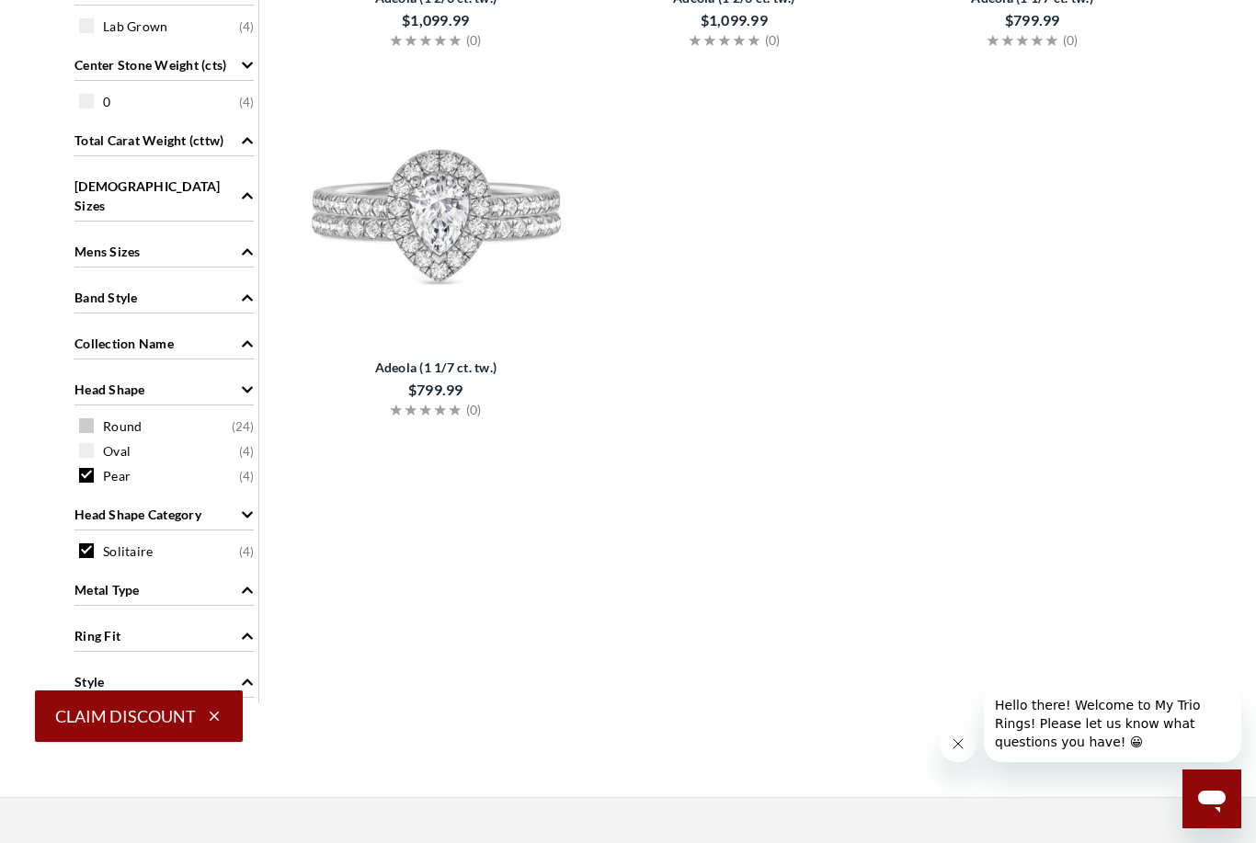
click at [93, 418] on div "Round ( 24 )" at bounding box center [168, 426] width 179 height 20
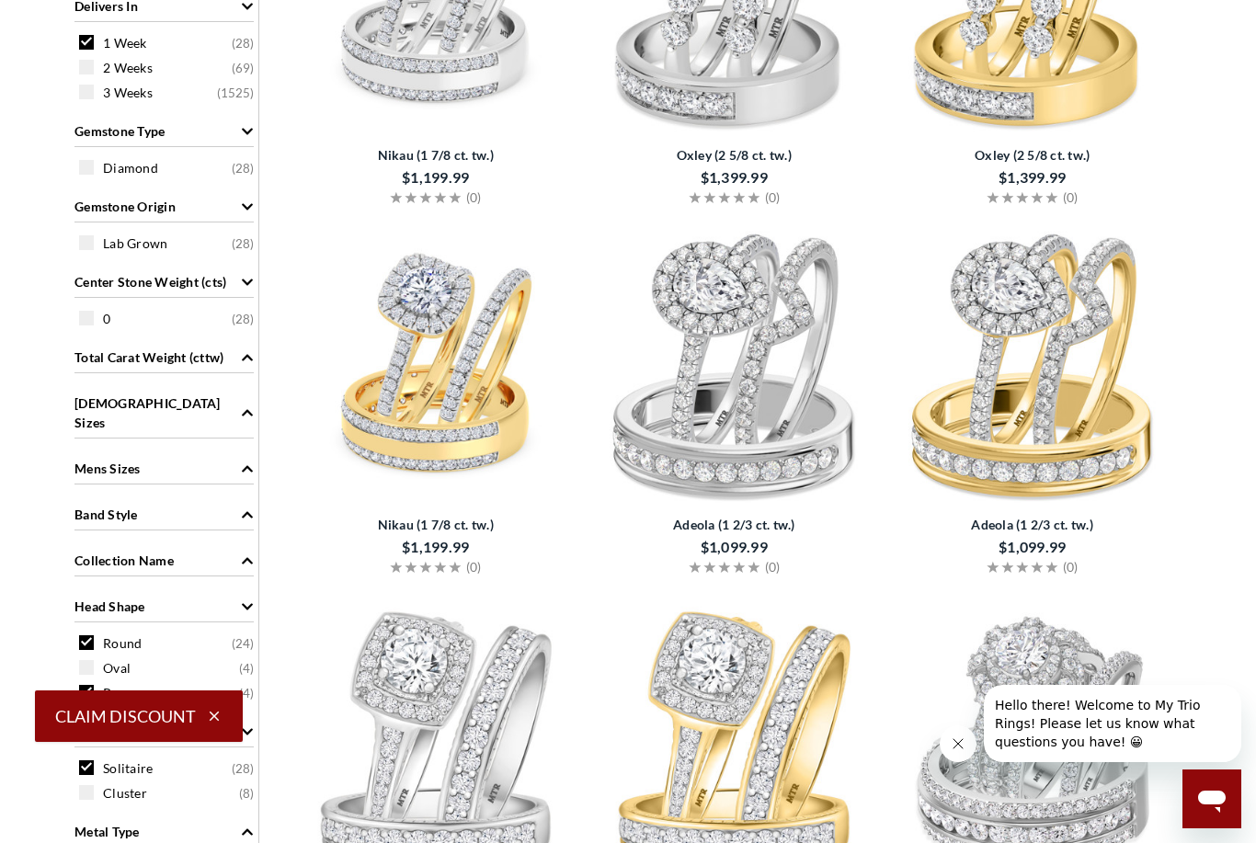
scroll to position [560, 0]
